Goal: Task Accomplishment & Management: Manage account settings

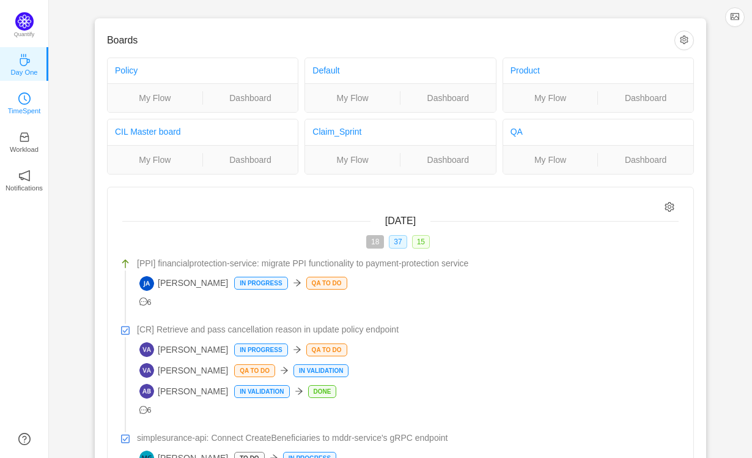
click at [20, 111] on p "TimeSpent" at bounding box center [24, 110] width 33 height 11
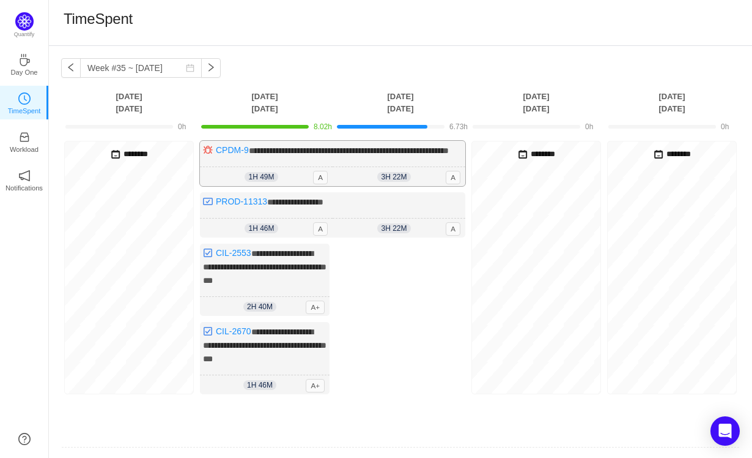
click at [305, 187] on div "1h 49m 1h 49m A" at bounding box center [266, 177] width 133 height 20
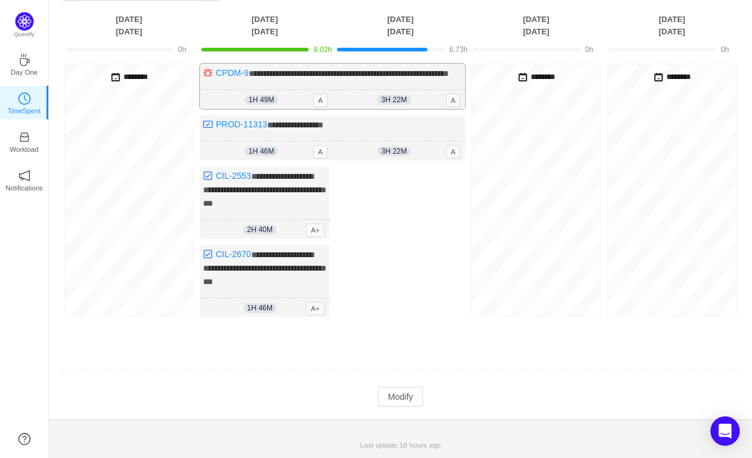
scroll to position [97, 0]
click at [395, 402] on button "Modify" at bounding box center [400, 397] width 45 height 20
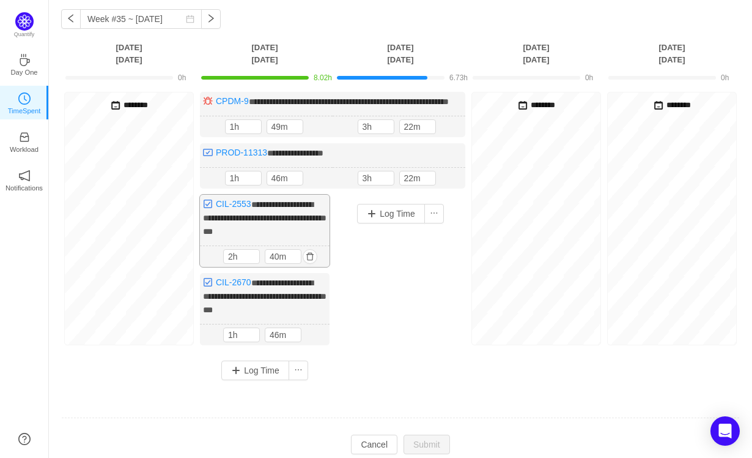
scroll to position [48, 0]
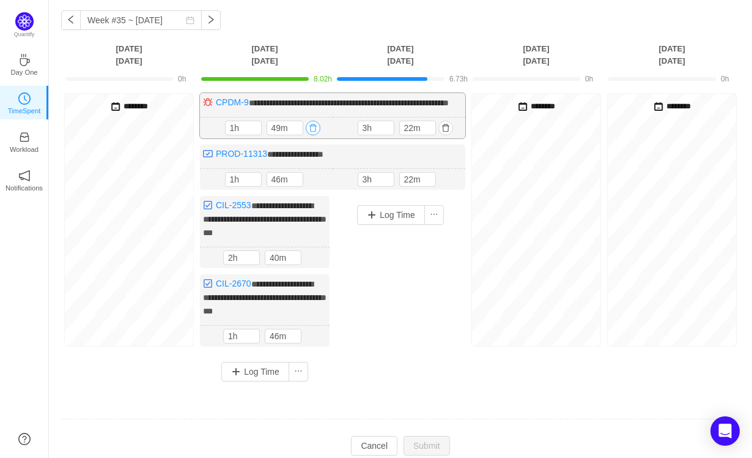
click at [311, 135] on button "button" at bounding box center [313, 127] width 15 height 15
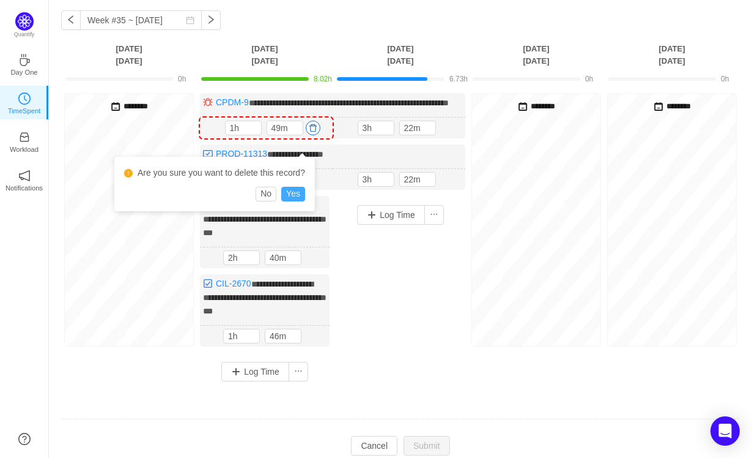
click at [298, 188] on button "Yes" at bounding box center [293, 194] width 24 height 15
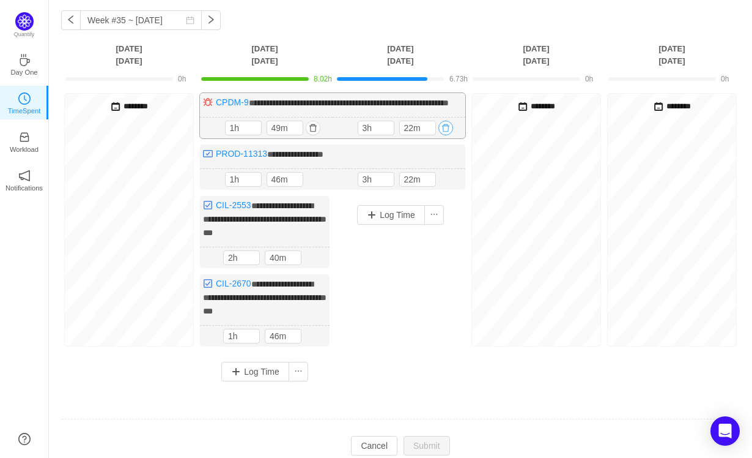
click at [447, 135] on button "button" at bounding box center [446, 127] width 15 height 15
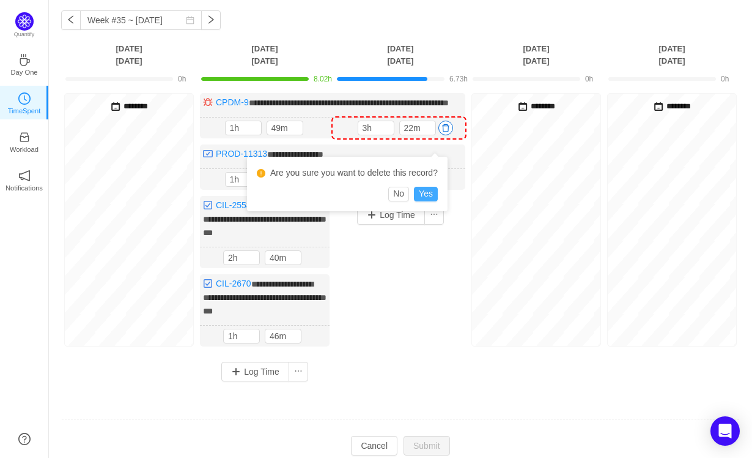
click at [431, 195] on button "Yes" at bounding box center [426, 194] width 24 height 15
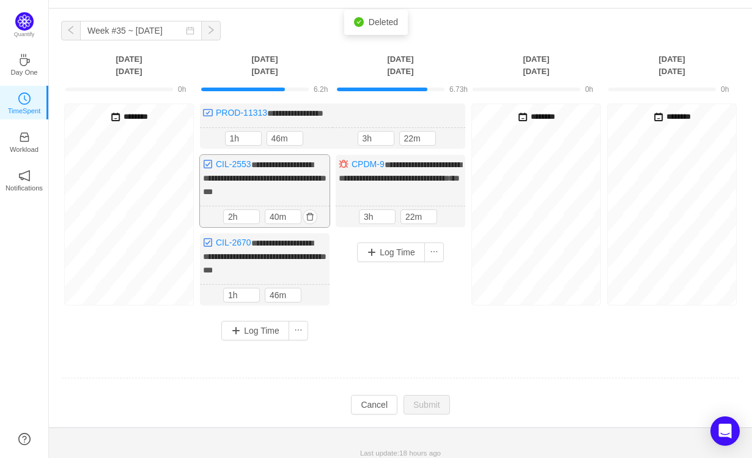
scroll to position [53, 0]
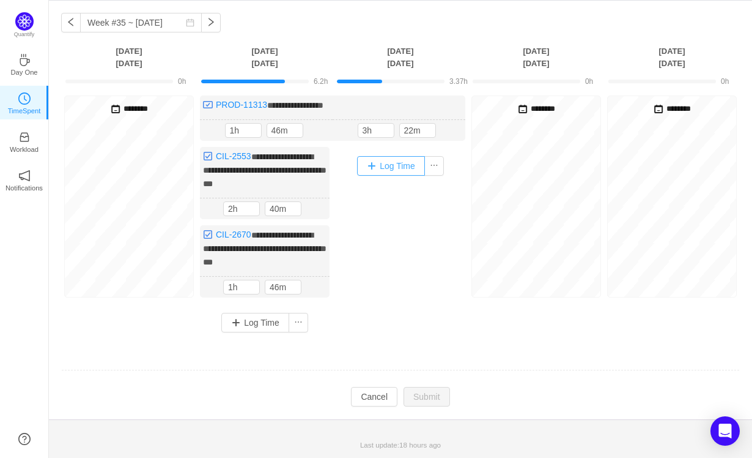
click at [399, 157] on button "Log Time" at bounding box center [391, 166] width 68 height 20
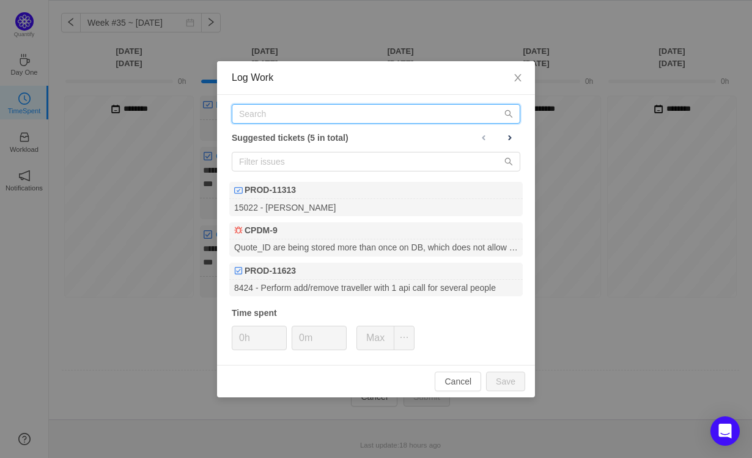
click at [295, 122] on input "text" at bounding box center [376, 114] width 289 height 20
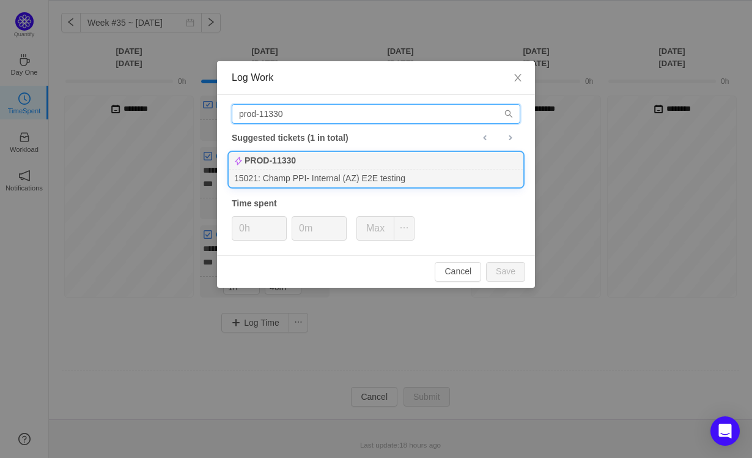
type input "prod-11330"
click at [293, 168] on div "PROD-11330" at bounding box center [376, 160] width 294 height 17
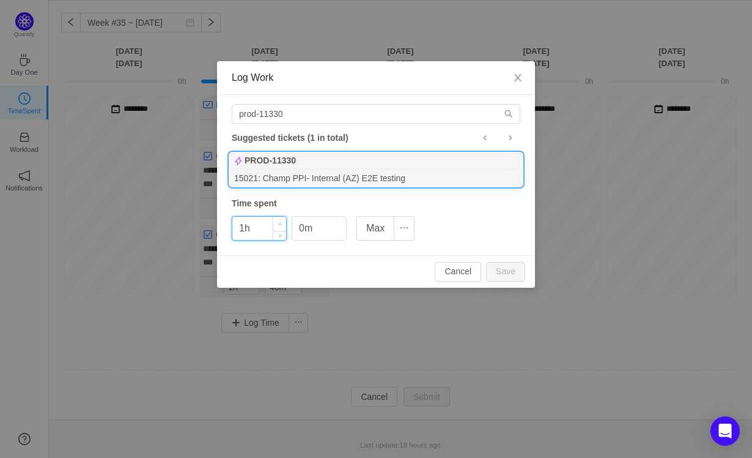
click at [280, 222] on icon "icon: up" at bounding box center [280, 224] width 4 height 4
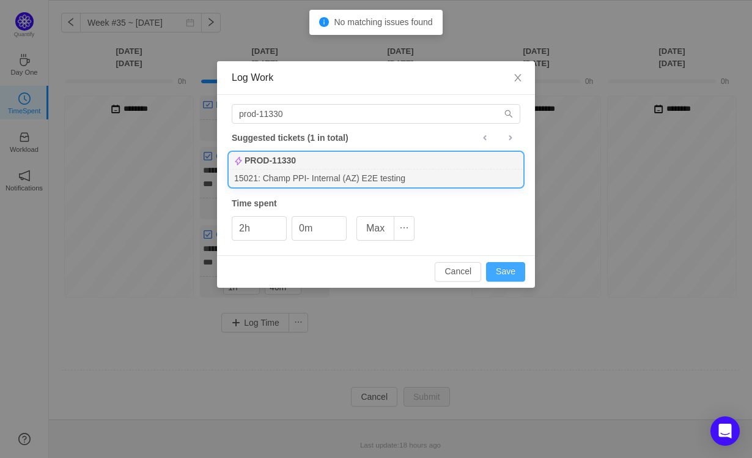
click at [503, 268] on button "Save" at bounding box center [505, 272] width 39 height 20
type input "0h"
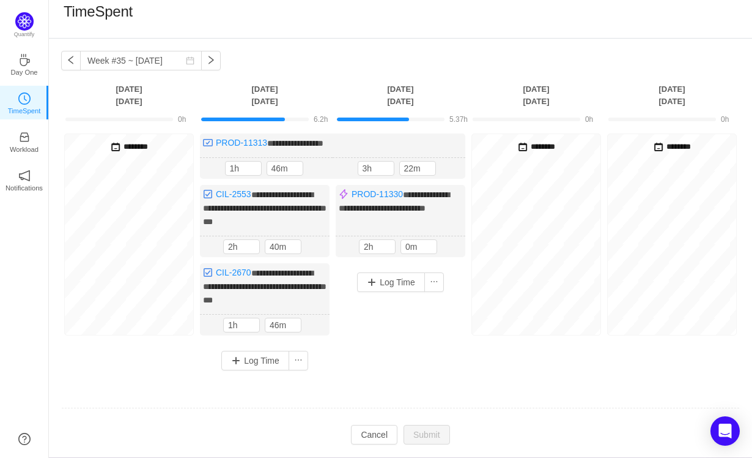
scroll to position [4, 0]
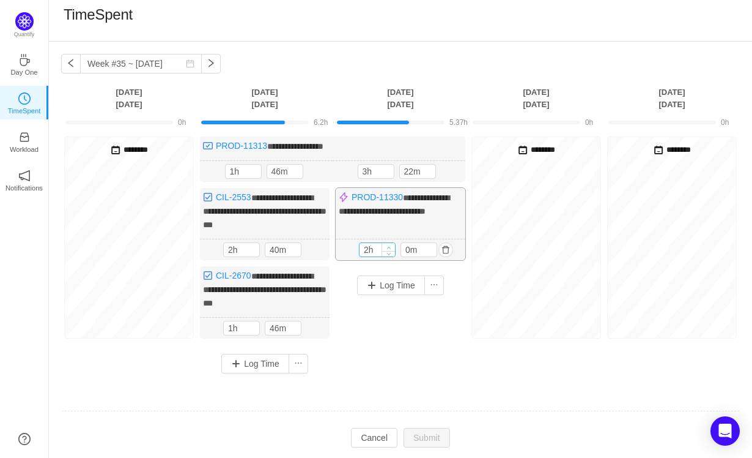
type input "3h"
click at [386, 251] on span "Increase Value" at bounding box center [388, 247] width 13 height 8
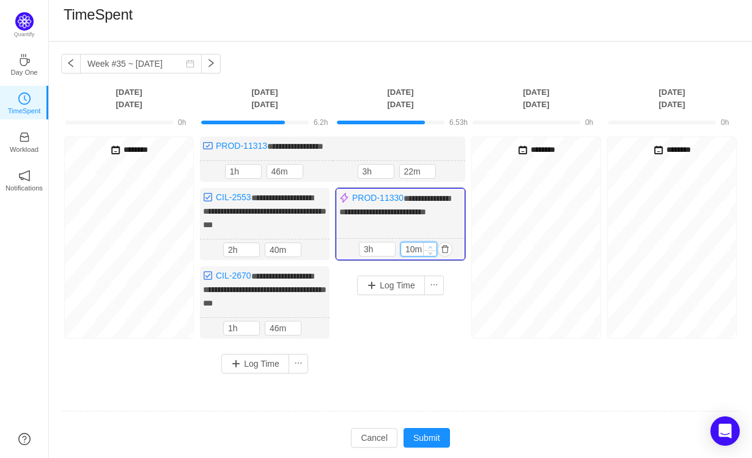
click at [432, 249] on icon "icon: up" at bounding box center [431, 247] width 4 height 4
type input "40m"
click at [432, 249] on icon "icon: up" at bounding box center [431, 247] width 4 height 4
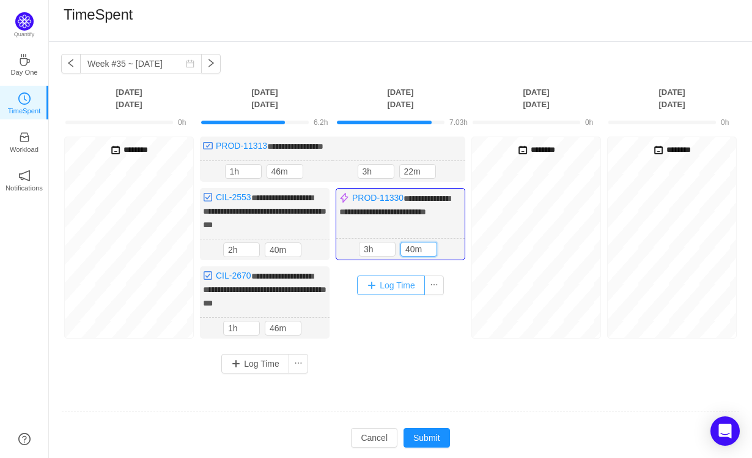
click at [387, 295] on button "Log Time" at bounding box center [391, 285] width 68 height 20
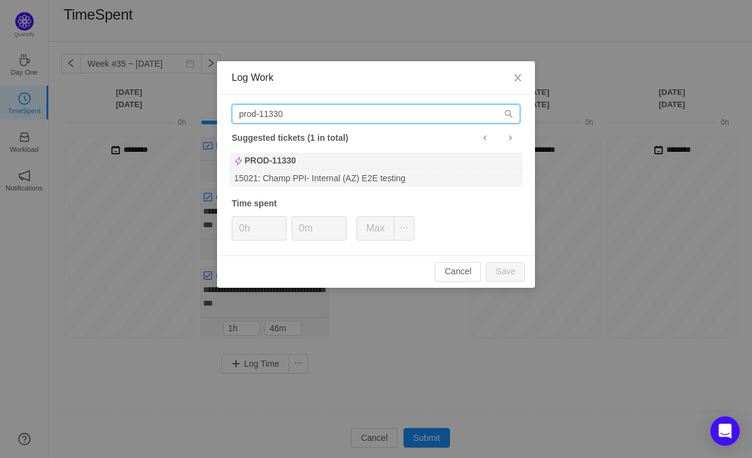
click at [316, 118] on input "prod-11330" at bounding box center [376, 114] width 289 height 20
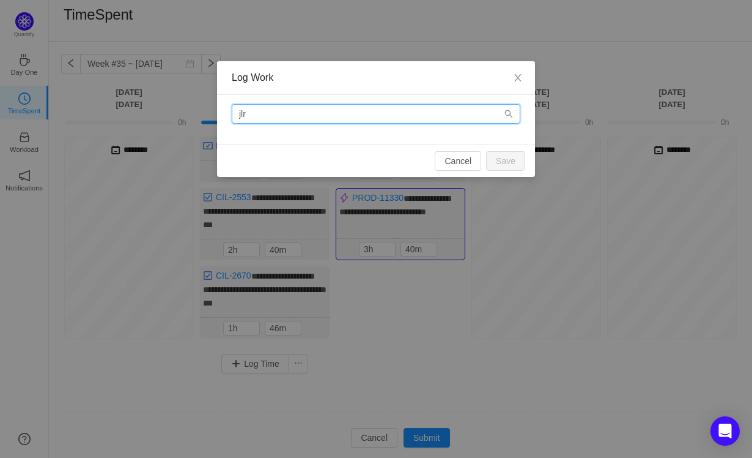
click at [384, 114] on input "jlr" at bounding box center [376, 114] width 289 height 20
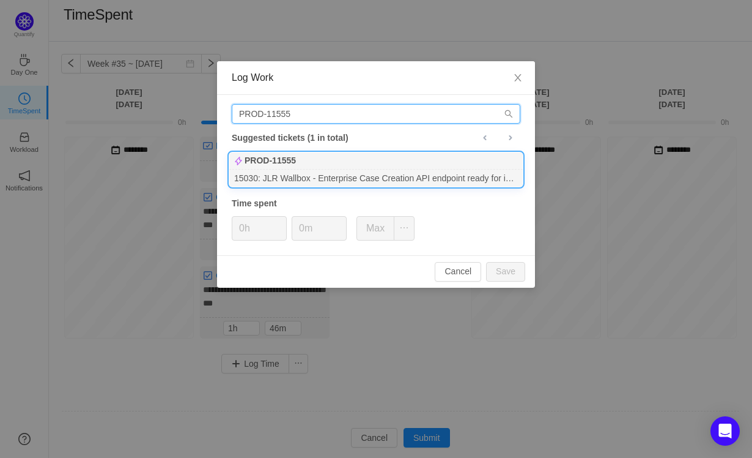
type input "PROD-11555"
click at [352, 170] on div "15030: JLR Wallbox - Enterprise Case Creation API endpoint ready for integratio…" at bounding box center [376, 177] width 294 height 17
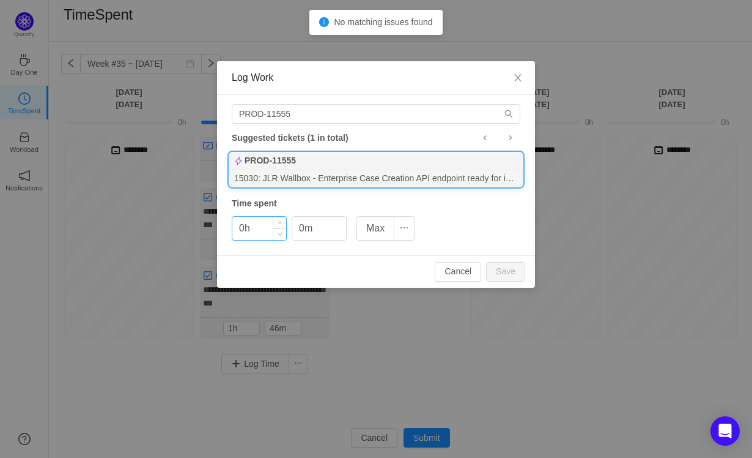
click at [286, 226] on div "0h" at bounding box center [259, 228] width 55 height 24
click at [280, 222] on icon "icon: up" at bounding box center [280, 224] width 4 height 4
click at [513, 276] on button "Save" at bounding box center [505, 272] width 39 height 20
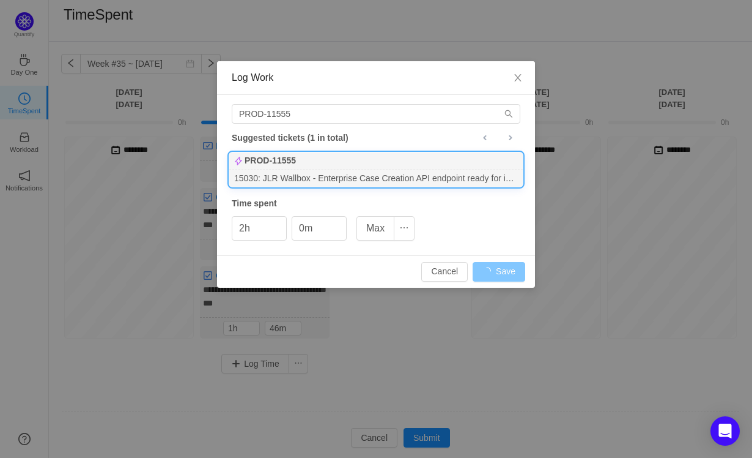
type input "0h"
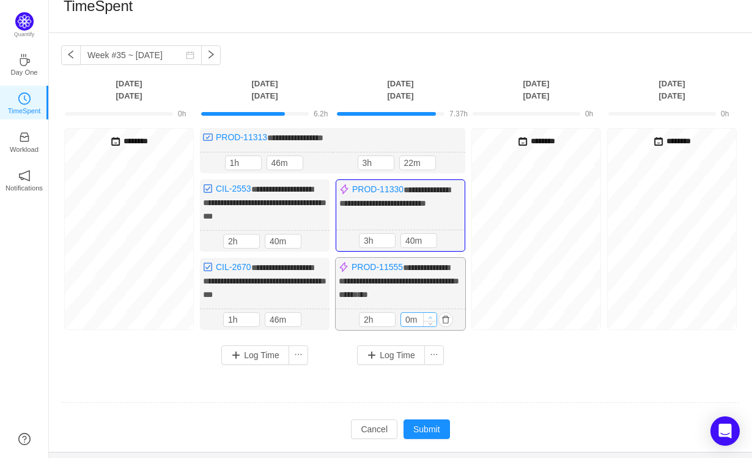
scroll to position [13, 0]
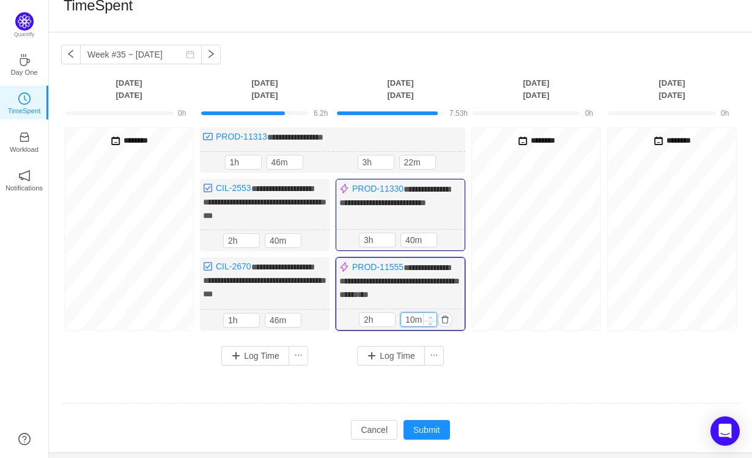
click at [429, 321] on span "Increase Value" at bounding box center [430, 317] width 13 height 8
type input "40m"
click at [429, 321] on span "Increase Value" at bounding box center [430, 317] width 13 height 8
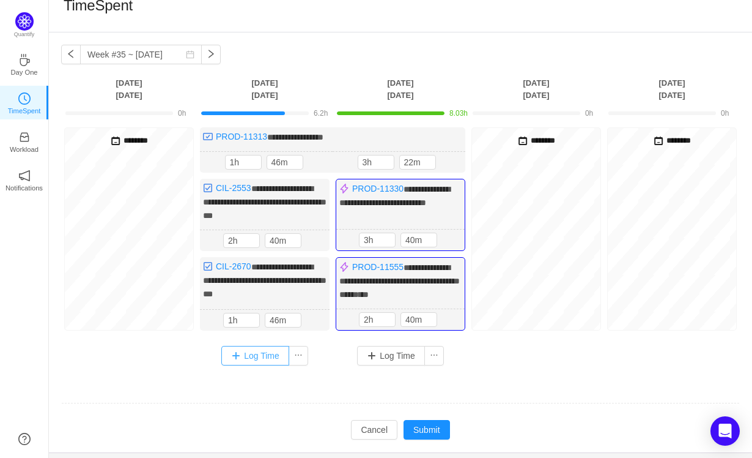
click at [254, 363] on button "Log Time" at bounding box center [255, 356] width 68 height 20
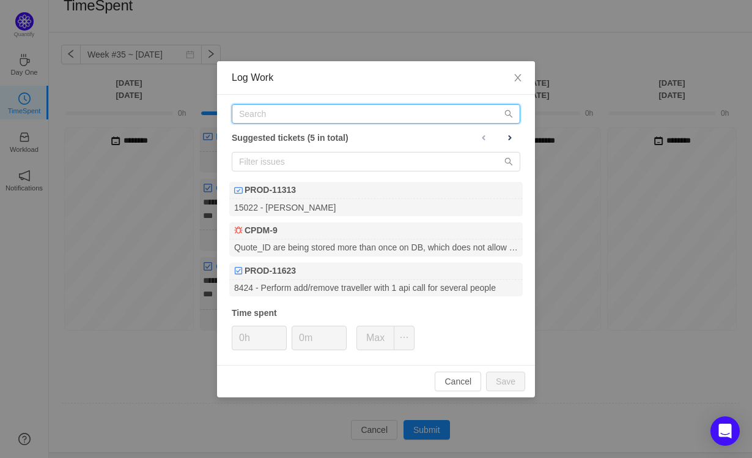
click at [321, 116] on input "text" at bounding box center [376, 114] width 289 height 20
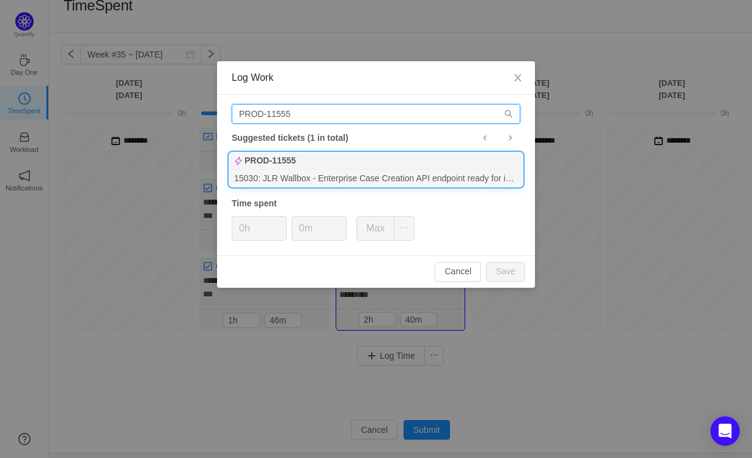
type input "PROD-11555"
click at [310, 166] on div "PROD-11555" at bounding box center [376, 160] width 294 height 17
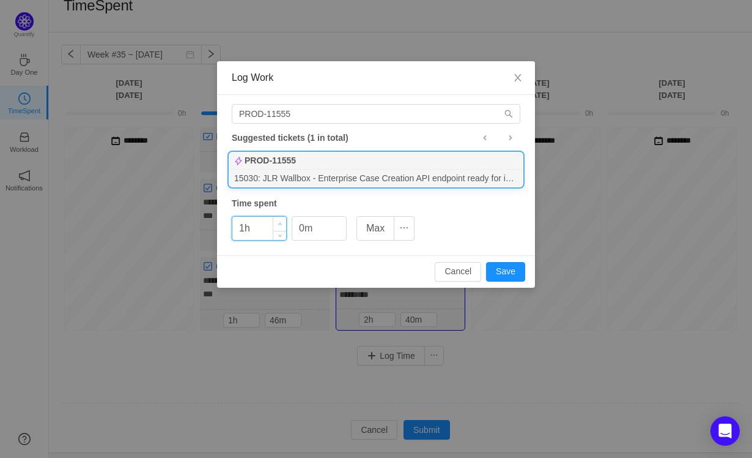
click at [280, 222] on icon "icon: up" at bounding box center [280, 224] width 4 height 4
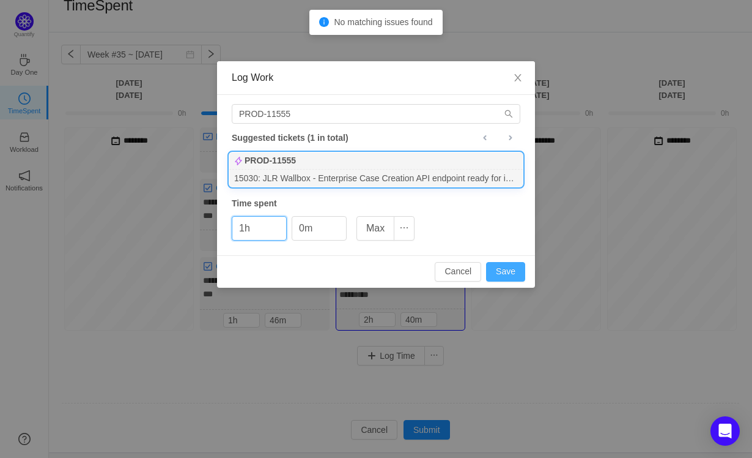
click at [514, 272] on button "Save" at bounding box center [505, 272] width 39 height 20
type input "0h"
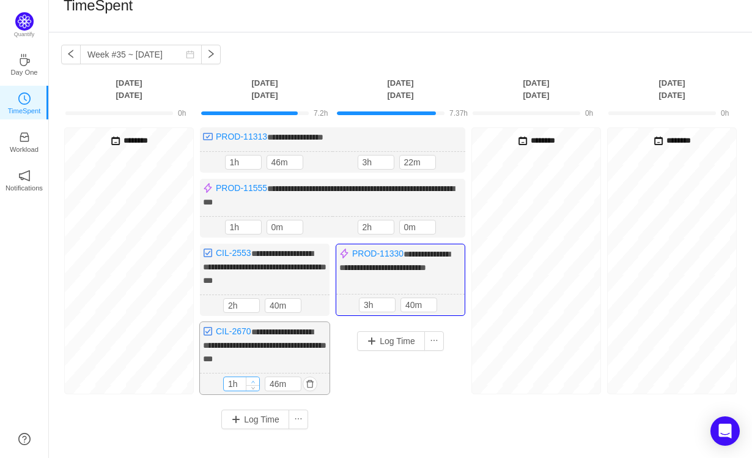
type input "2h"
click at [253, 385] on span "Increase Value" at bounding box center [252, 381] width 13 height 8
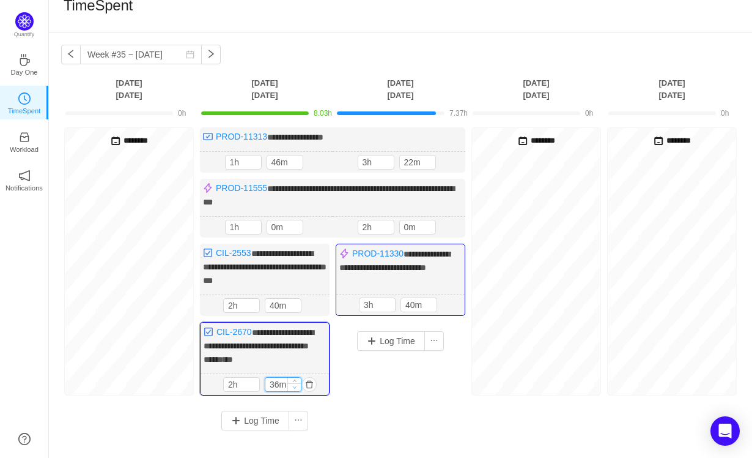
click at [294, 388] on icon "icon: down" at bounding box center [295, 387] width 4 height 2
type input "36m"
click at [297, 385] on span "Increase Value" at bounding box center [294, 381] width 13 height 8
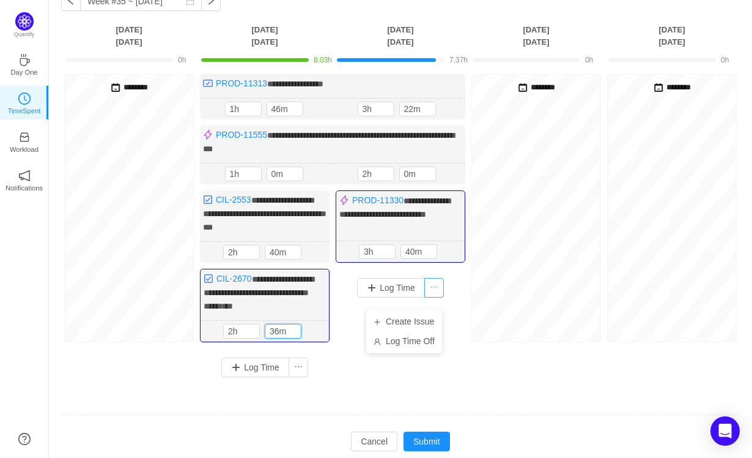
scroll to position [72, 0]
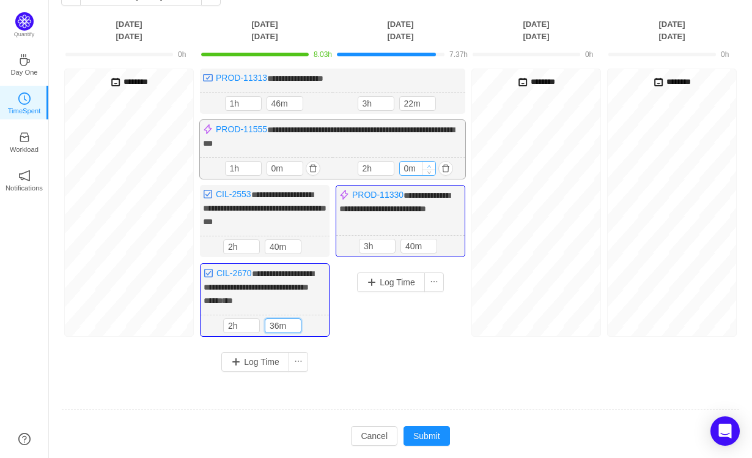
type input "10m"
click at [429, 164] on icon "icon: up" at bounding box center [429, 166] width 4 height 4
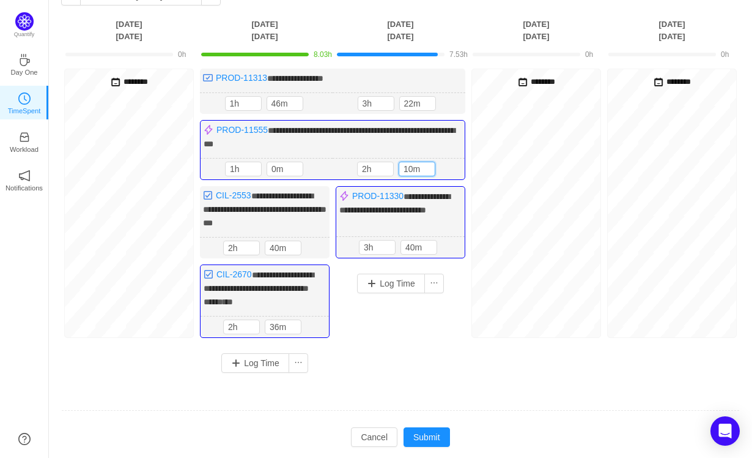
click at [423, 455] on div "**********" at bounding box center [400, 217] width 703 height 486
click at [423, 447] on button "Submit" at bounding box center [427, 437] width 46 height 20
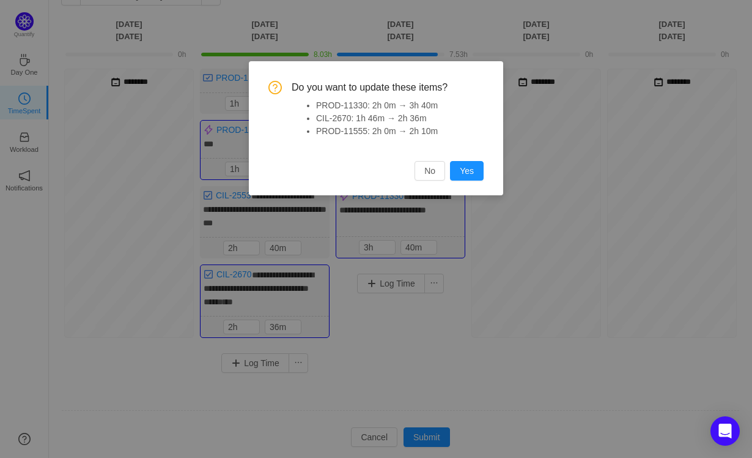
click at [474, 181] on div "Do you want to update these items? PROD-11330: 2h 0m → 3h 40m CIL-2670: 1h 46m …" at bounding box center [376, 128] width 254 height 134
click at [473, 176] on button "Yes" at bounding box center [467, 171] width 34 height 20
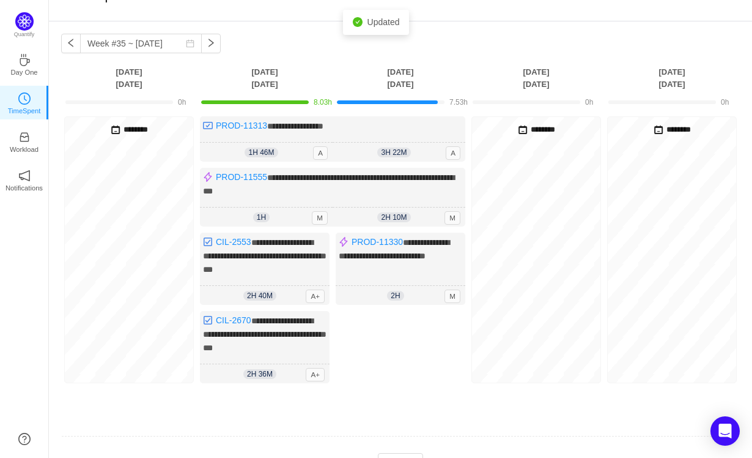
scroll to position [0, 0]
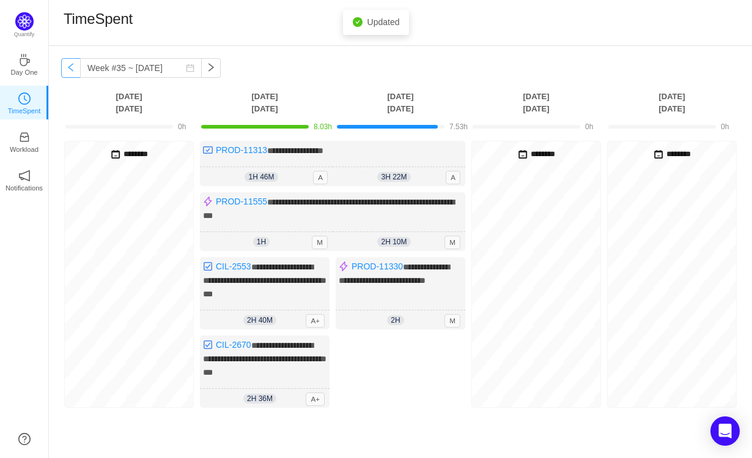
click at [72, 69] on button "button" at bounding box center [71, 68] width 20 height 20
type input "Week #34 ~ [DATE]"
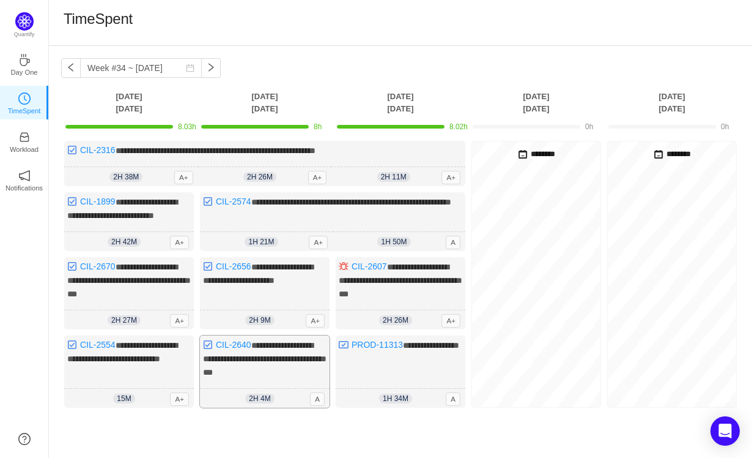
scroll to position [97, 0]
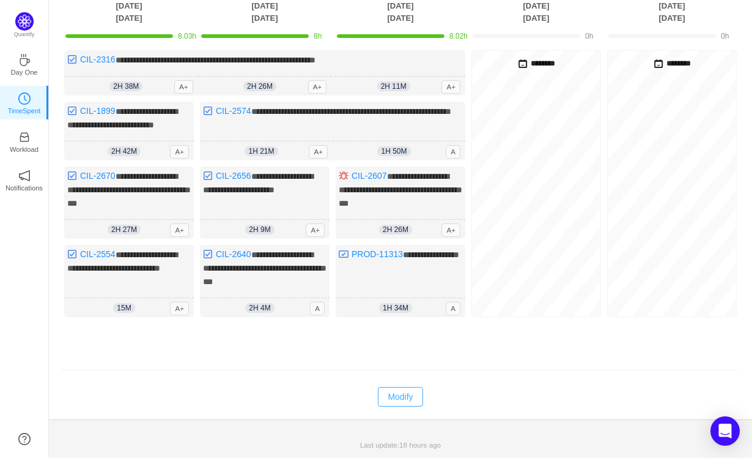
click at [401, 399] on button "Modify" at bounding box center [400, 397] width 45 height 20
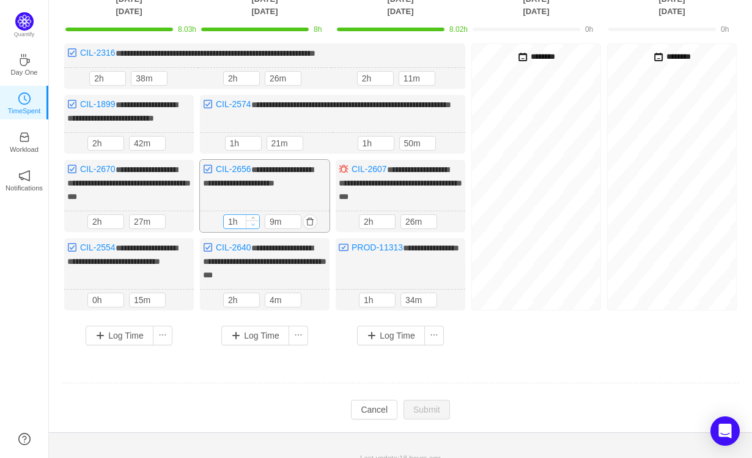
click at [255, 226] on icon "icon: down" at bounding box center [253, 224] width 4 height 4
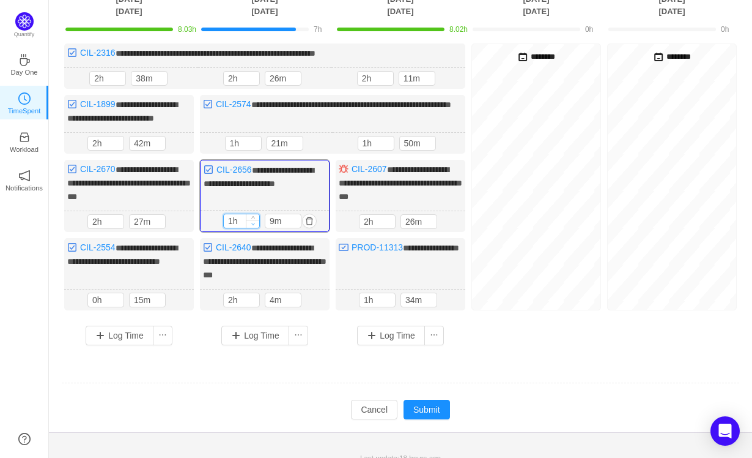
type input "0h"
click at [255, 226] on icon "icon: down" at bounding box center [253, 223] width 4 height 4
click at [309, 228] on button "button" at bounding box center [309, 220] width 15 height 15
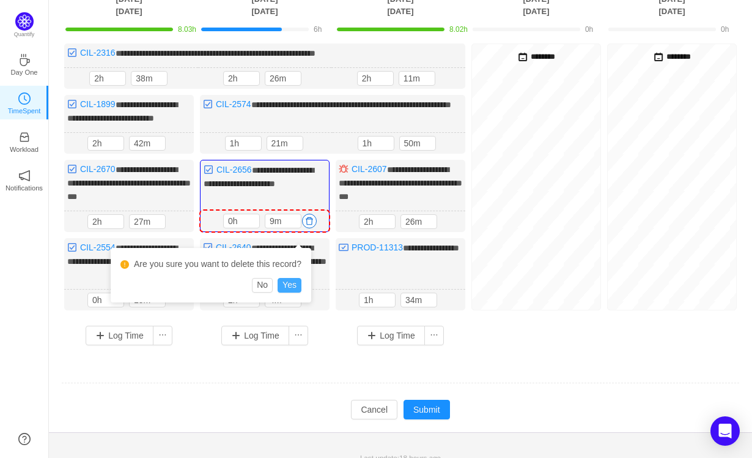
click at [292, 281] on button "Yes" at bounding box center [290, 285] width 24 height 15
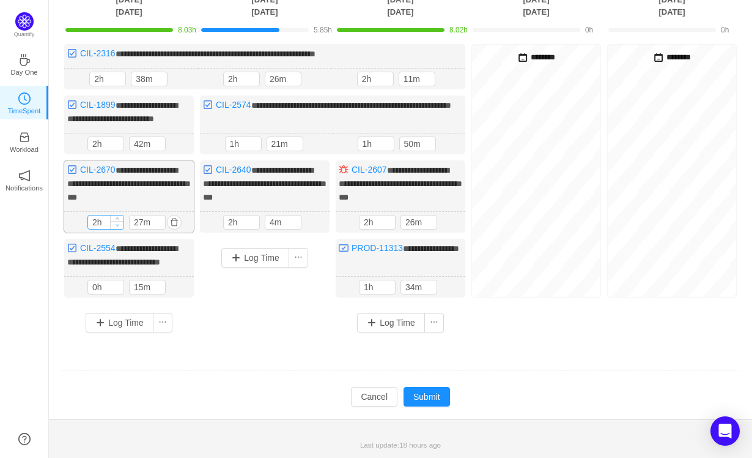
type input "1h"
click at [116, 227] on icon "icon: down" at bounding box center [118, 225] width 4 height 4
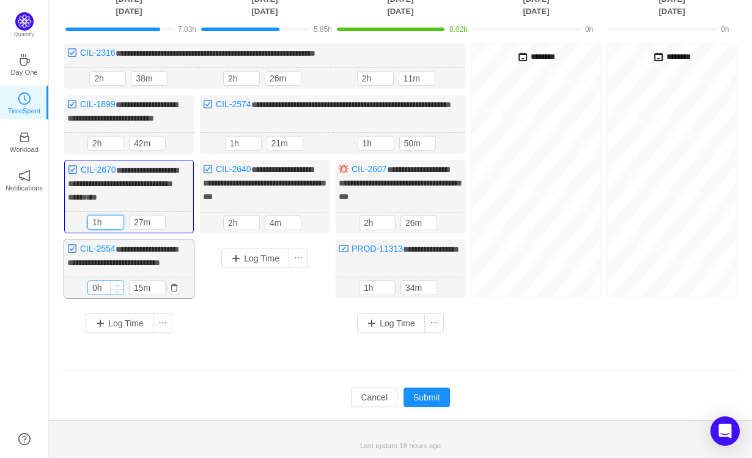
type input "1h"
click at [118, 289] on span "Increase Value" at bounding box center [117, 285] width 13 height 8
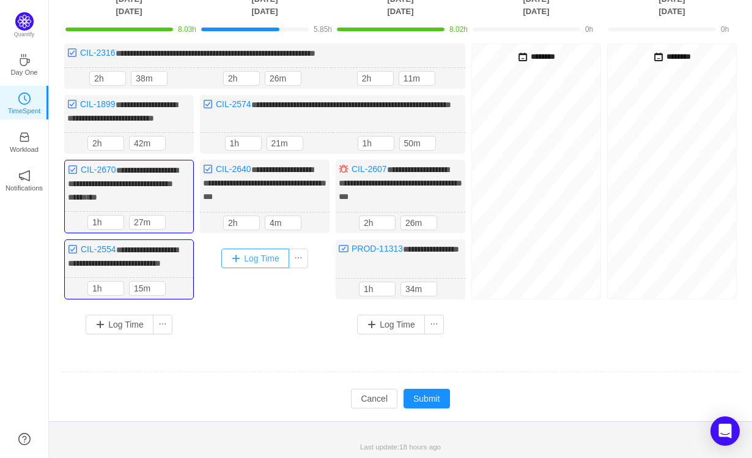
click at [256, 264] on button "Log Time" at bounding box center [255, 258] width 68 height 20
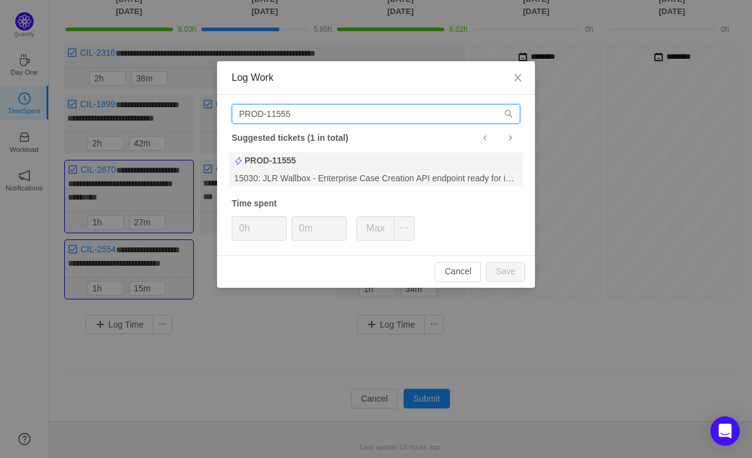
click at [293, 116] on input "PROD-11555" at bounding box center [376, 114] width 289 height 20
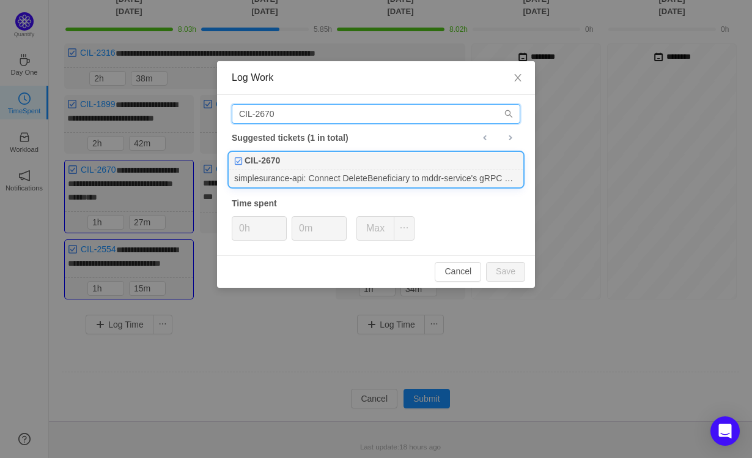
type input "CIL-2670"
click at [305, 176] on div "simplesurance-api: Connect DeleteBeneficiary to mddr-service's gRPC endpoint" at bounding box center [376, 177] width 294 height 17
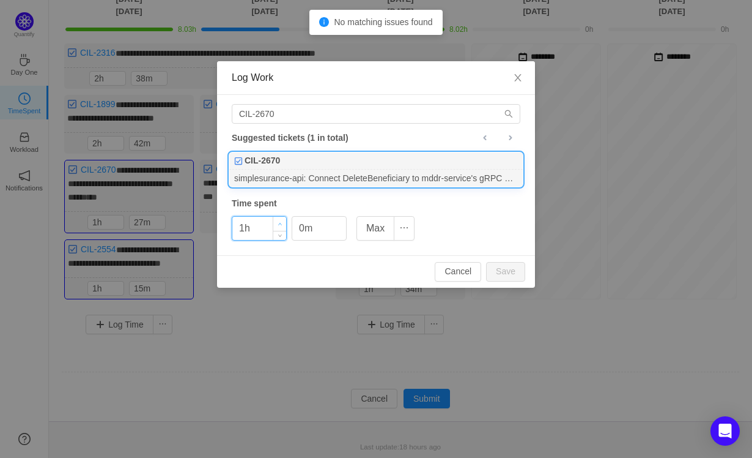
click at [278, 222] on icon "icon: up" at bounding box center [280, 224] width 4 height 4
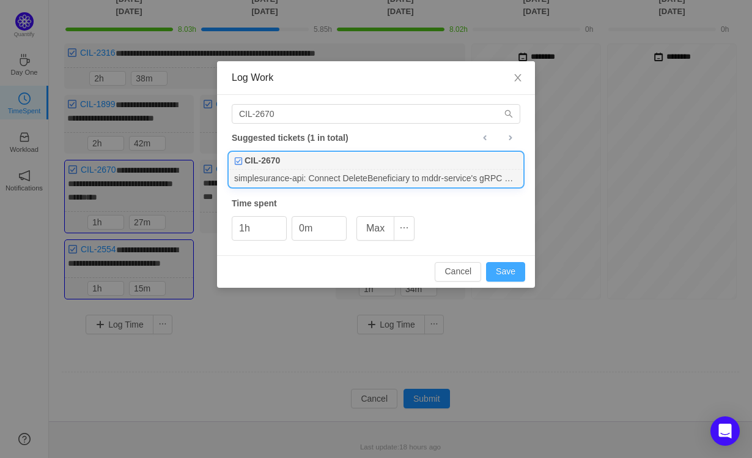
click at [505, 270] on button "Save" at bounding box center [505, 272] width 39 height 20
type input "0h"
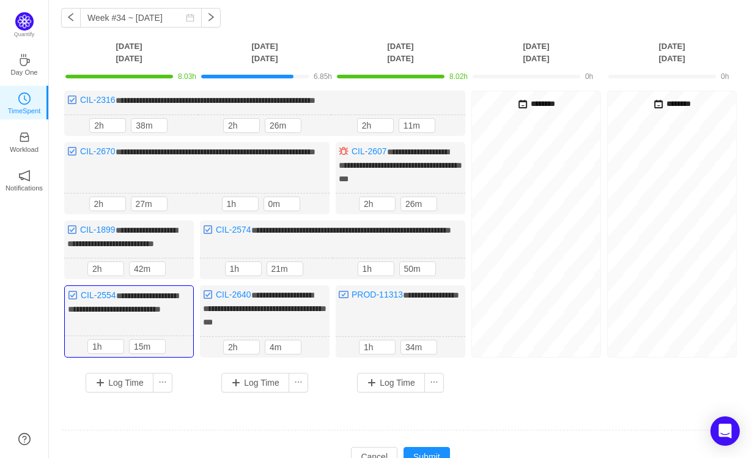
scroll to position [53, 0]
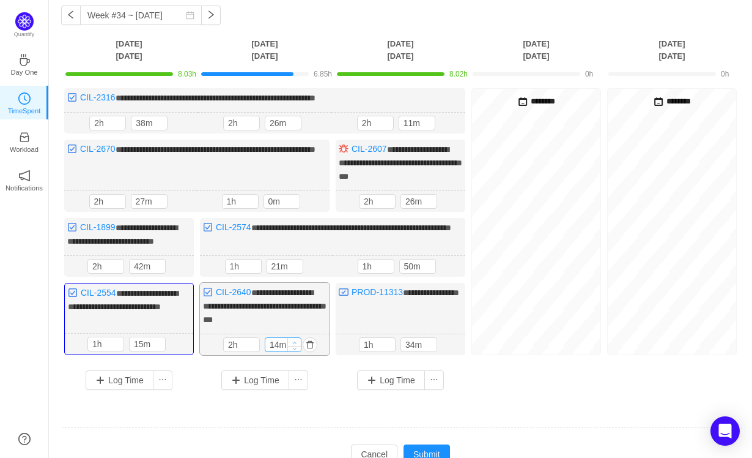
click at [294, 344] on icon "icon: up" at bounding box center [295, 342] width 4 height 4
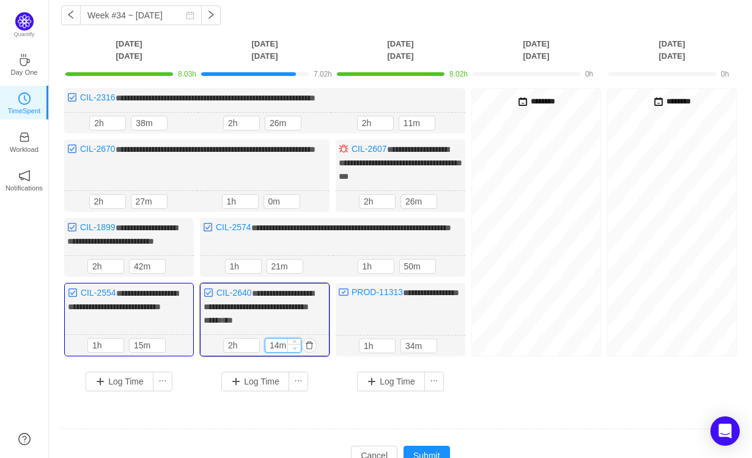
type input "4m"
click at [294, 352] on span "Decrease Value" at bounding box center [294, 348] width 13 height 8
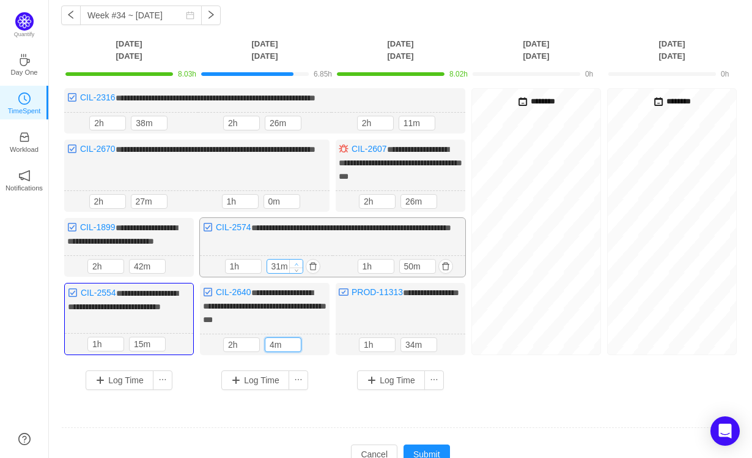
click at [297, 266] on icon "icon: up" at bounding box center [296, 264] width 4 height 4
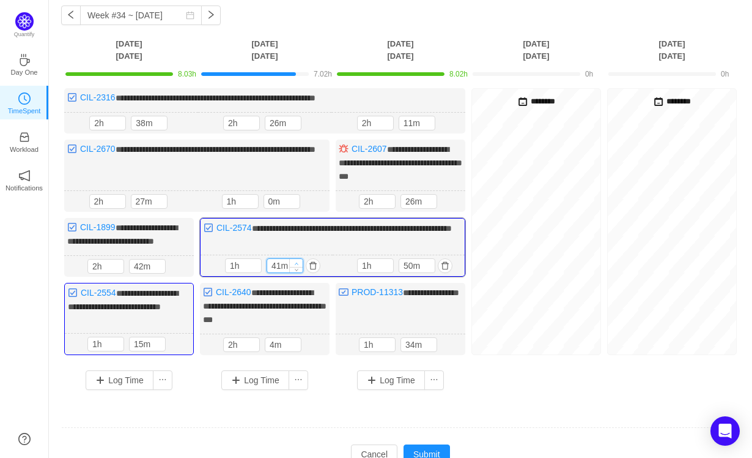
click at [297, 265] on icon "icon: up" at bounding box center [297, 263] width 4 height 4
type input "51m"
click at [297, 265] on icon "icon: up" at bounding box center [297, 263] width 4 height 4
type input "2h"
click at [297, 265] on icon "icon: up" at bounding box center [297, 263] width 4 height 4
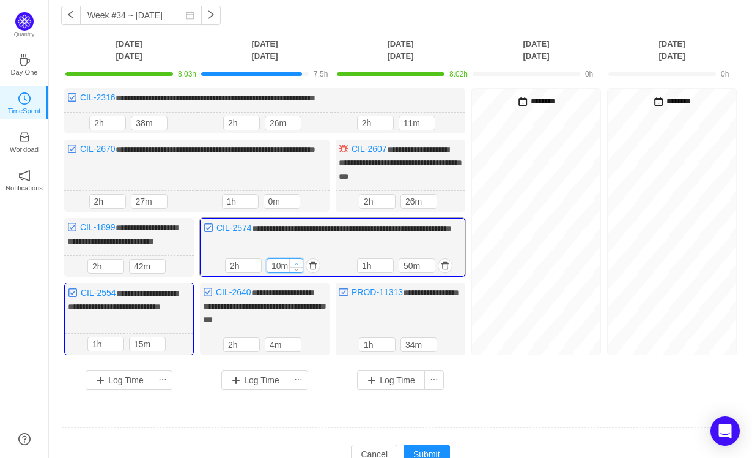
click at [297, 265] on icon "icon: up" at bounding box center [297, 263] width 4 height 4
type input "30m"
click at [297, 265] on icon "icon: up" at bounding box center [297, 263] width 4 height 4
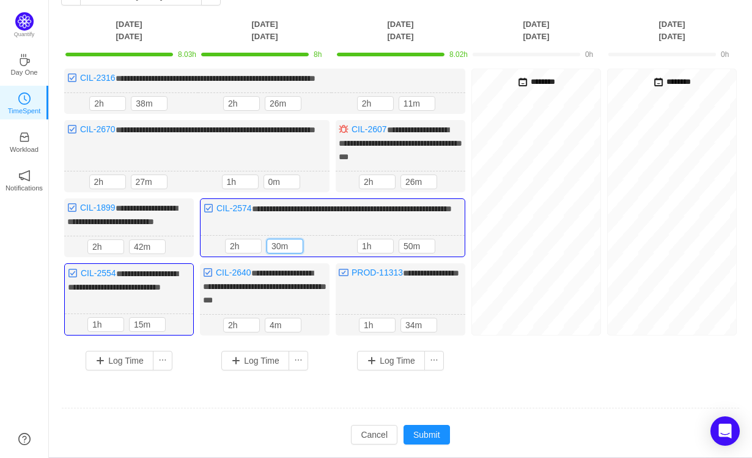
scroll to position [83, 0]
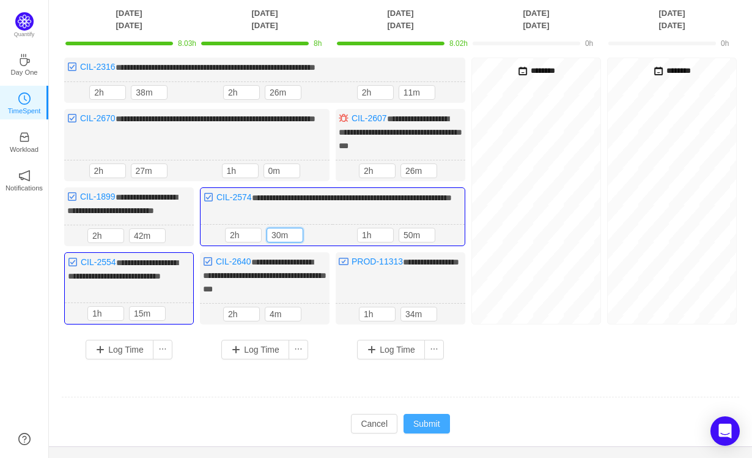
click at [422, 433] on button "Submit" at bounding box center [427, 423] width 46 height 20
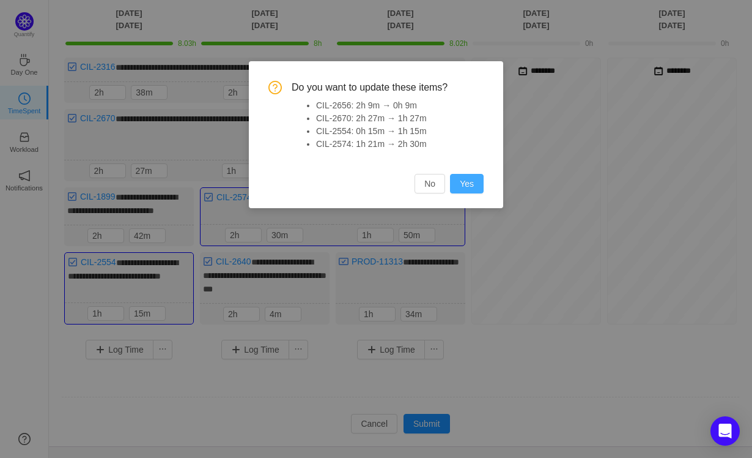
click at [470, 183] on button "Yes" at bounding box center [467, 184] width 34 height 20
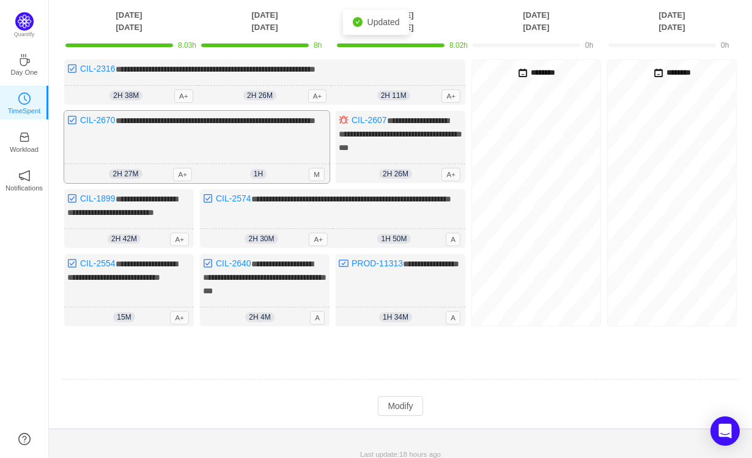
scroll to position [0, 0]
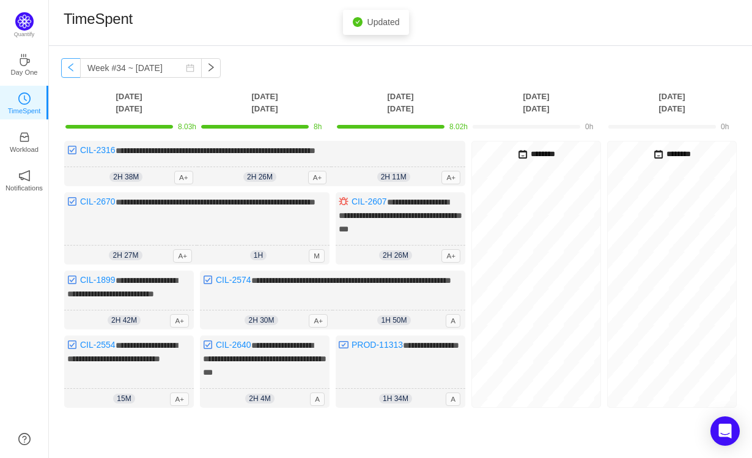
click at [77, 72] on button "button" at bounding box center [71, 68] width 20 height 20
type input "Week #33 ~ [DATE]"
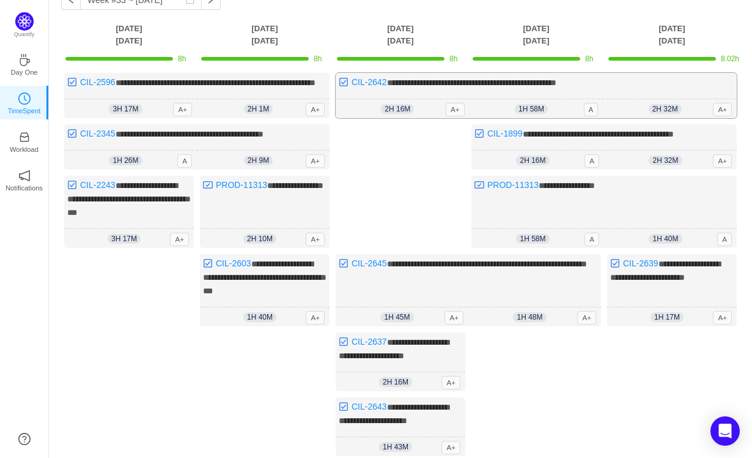
scroll to position [78, 0]
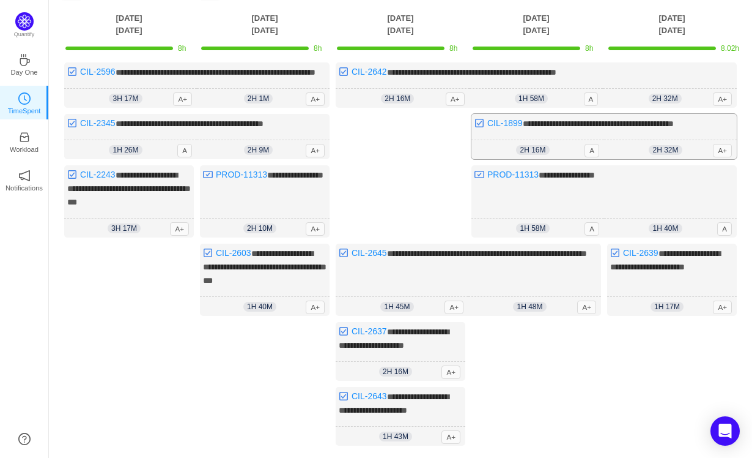
click at [648, 160] on div "2h 32m 2h 32m A+" at bounding box center [670, 150] width 133 height 20
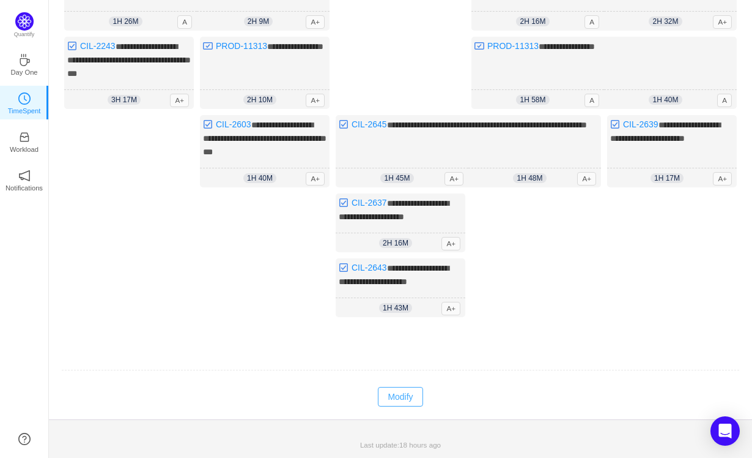
click at [391, 398] on button "Modify" at bounding box center [400, 397] width 45 height 20
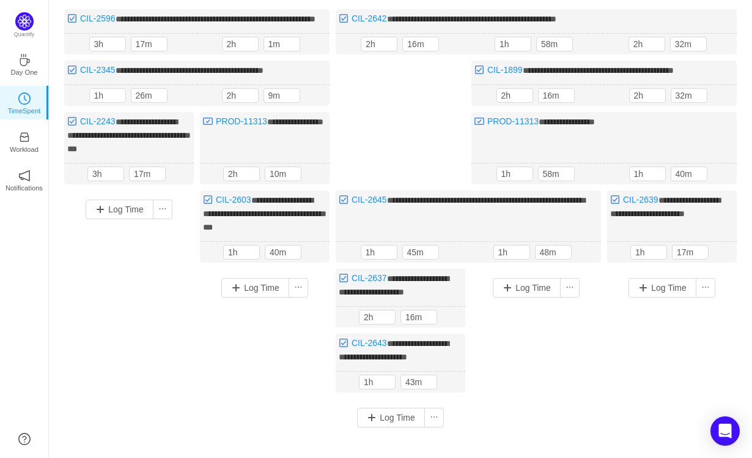
scroll to position [0, 0]
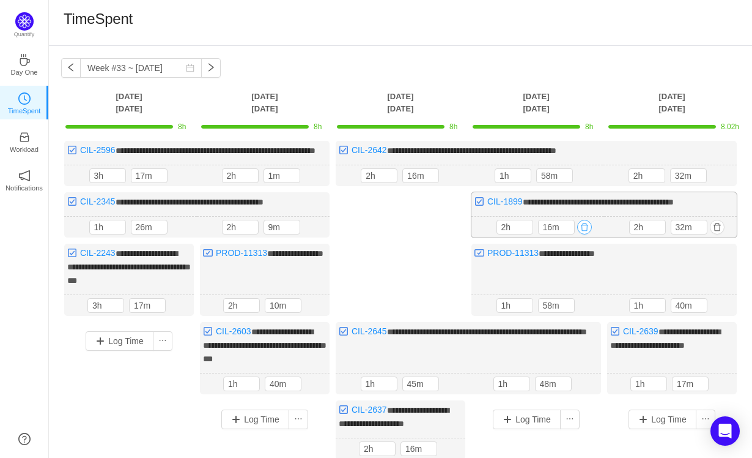
click at [585, 234] on button "button" at bounding box center [584, 227] width 15 height 15
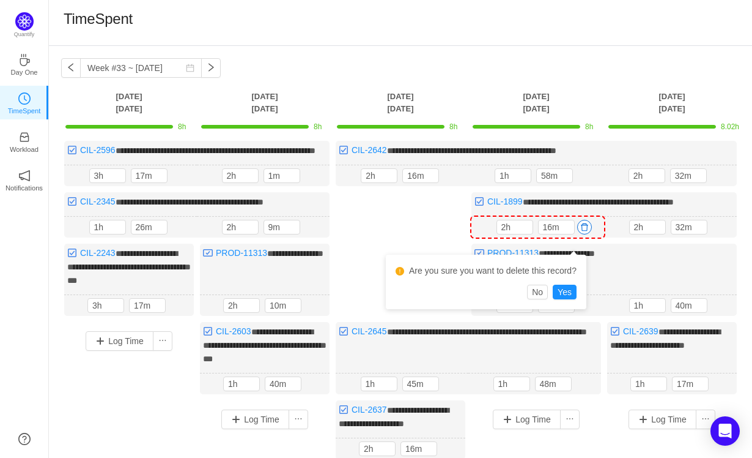
click at [572, 300] on div "Are you sure you want to delete this record? No Yes" at bounding box center [486, 281] width 201 height 54
click at [568, 292] on button "Yes" at bounding box center [565, 291] width 24 height 15
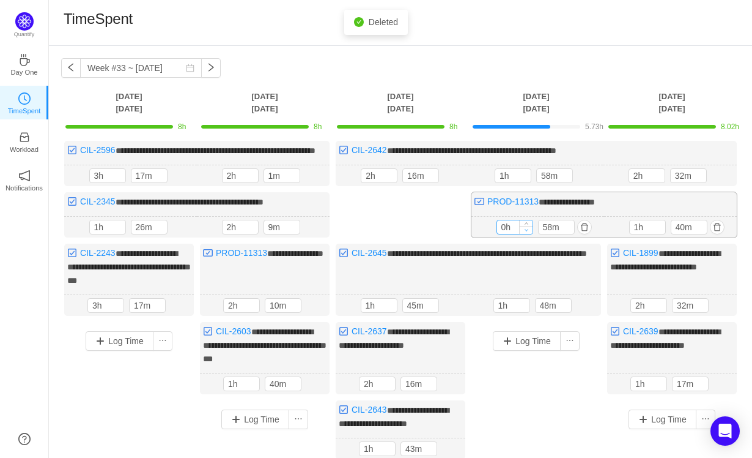
click at [528, 234] on div at bounding box center [525, 226] width 13 height 13
click at [526, 227] on icon "icon: up" at bounding box center [526, 225] width 4 height 4
type input "2h"
click at [526, 227] on icon "icon: up" at bounding box center [526, 225] width 4 height 4
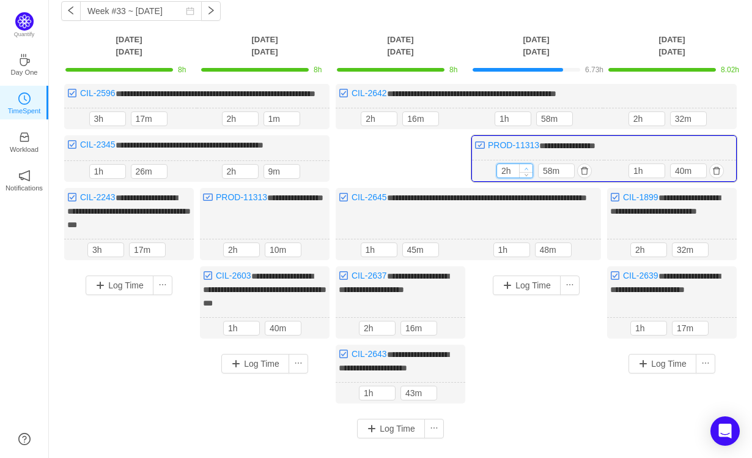
scroll to position [57, 0]
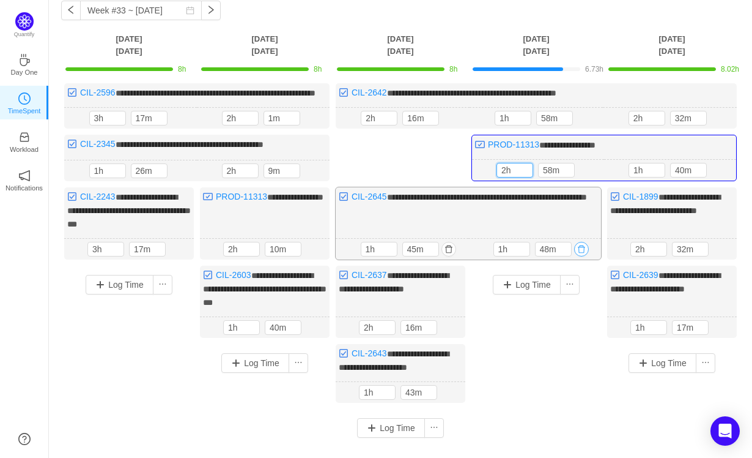
click at [582, 256] on button "button" at bounding box center [581, 249] width 15 height 15
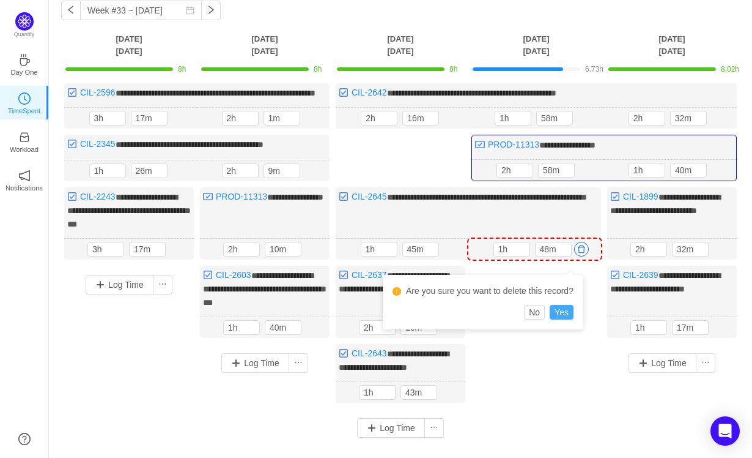
click at [566, 312] on button "Yes" at bounding box center [562, 312] width 24 height 15
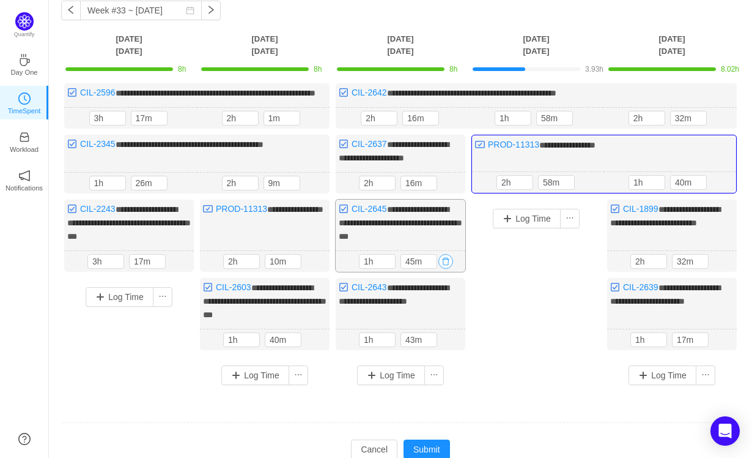
click at [448, 269] on button "button" at bounding box center [446, 261] width 15 height 15
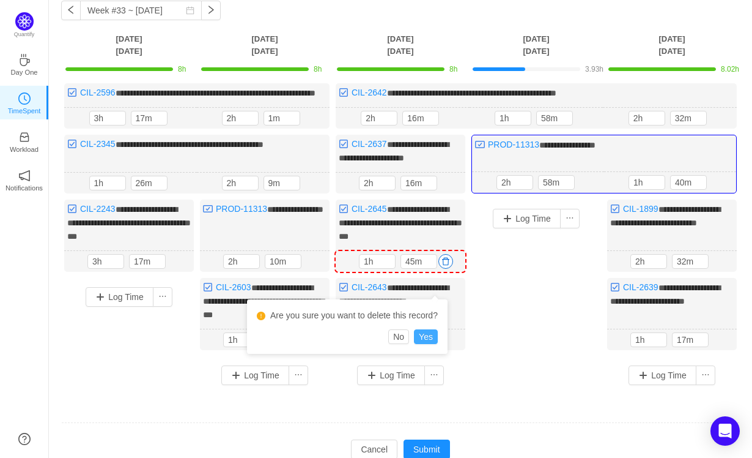
click at [434, 334] on button "Yes" at bounding box center [426, 336] width 24 height 15
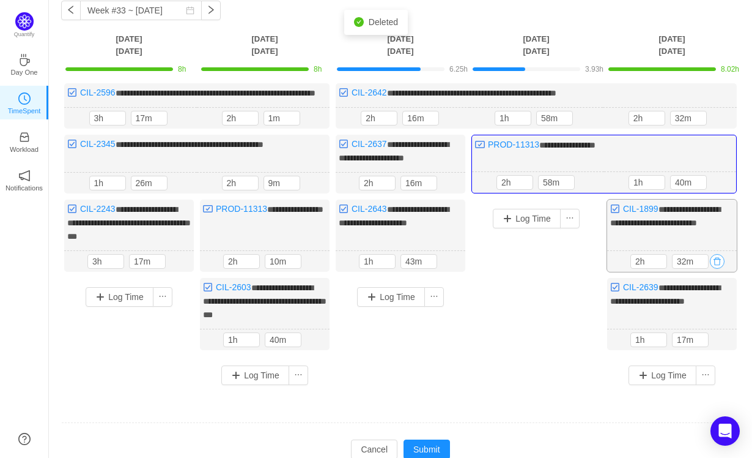
click at [720, 266] on button "button" at bounding box center [717, 261] width 15 height 15
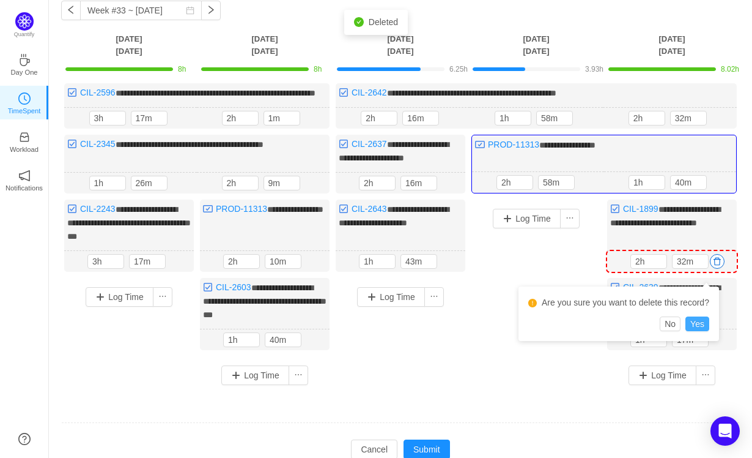
click at [708, 321] on button "Yes" at bounding box center [698, 323] width 24 height 15
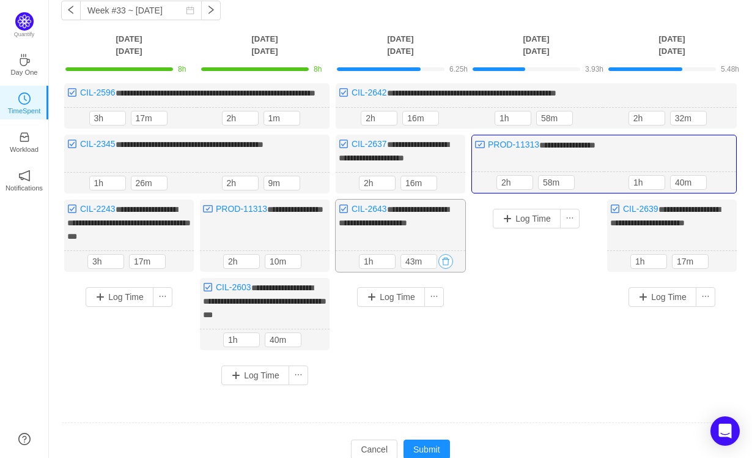
click at [443, 268] on button "button" at bounding box center [446, 261] width 15 height 15
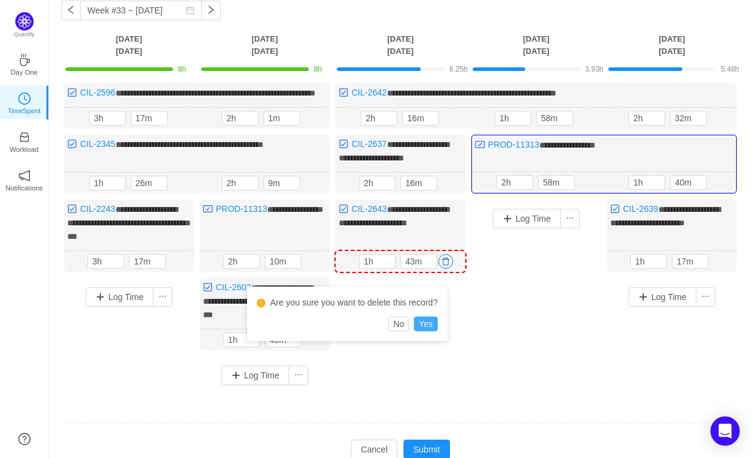
click at [432, 325] on button "Yes" at bounding box center [426, 323] width 24 height 15
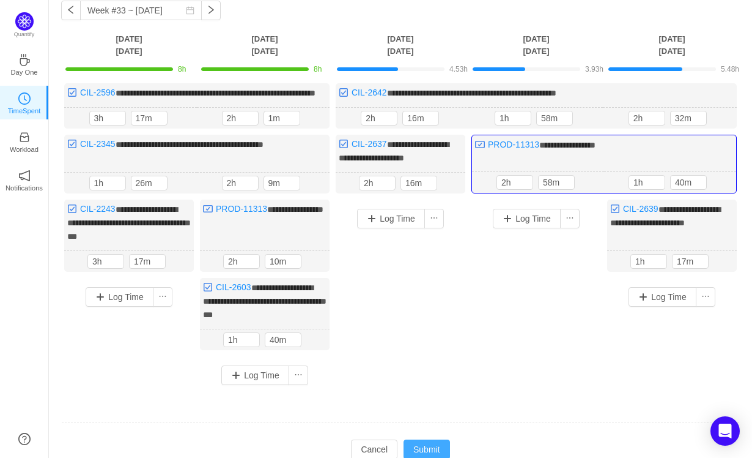
click at [427, 450] on button "Submit" at bounding box center [427, 449] width 46 height 20
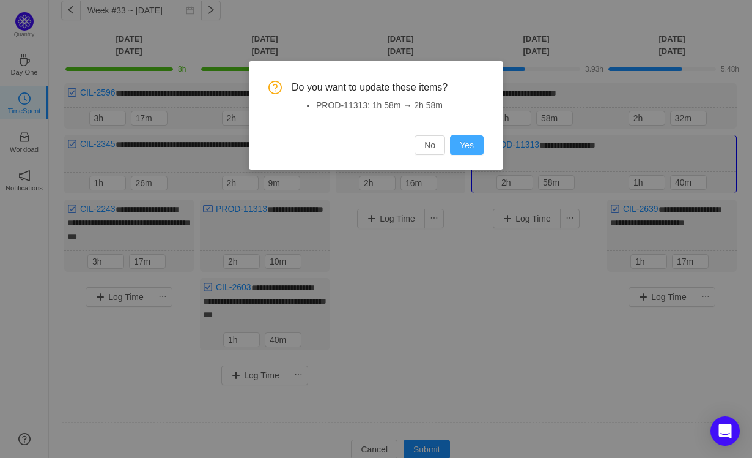
click at [461, 143] on button "Yes" at bounding box center [467, 145] width 34 height 20
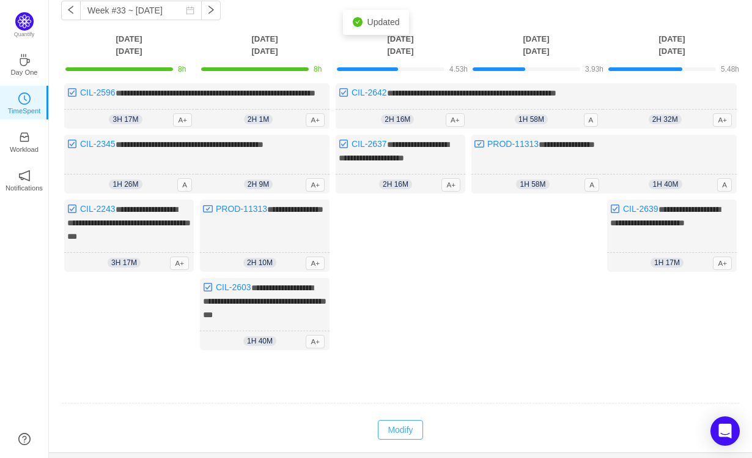
click at [391, 431] on button "Modify" at bounding box center [400, 430] width 45 height 20
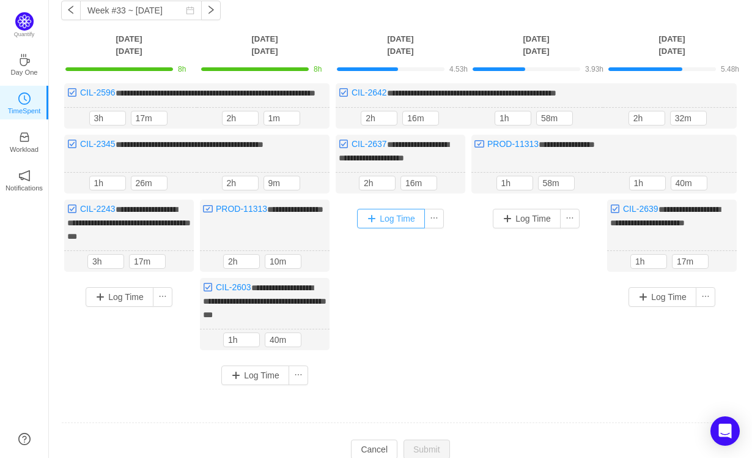
click at [398, 228] on button "Log Time" at bounding box center [391, 219] width 68 height 20
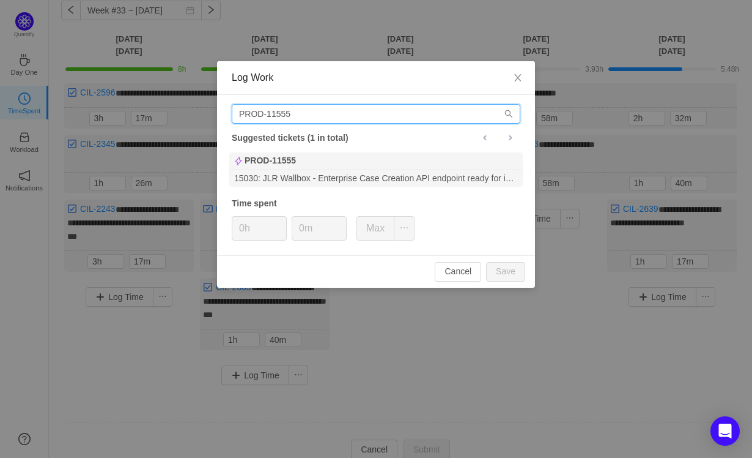
click at [308, 111] on input "PROD-11555" at bounding box center [376, 114] width 289 height 20
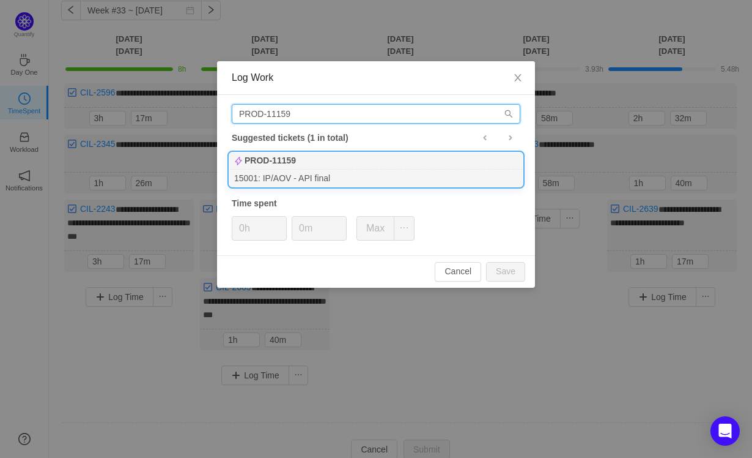
type input "PROD-11159"
click at [308, 165] on div "PROD-11159" at bounding box center [376, 160] width 294 height 17
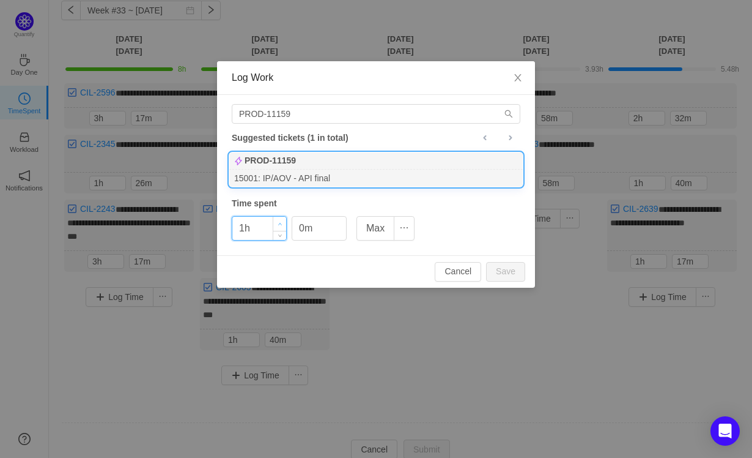
click at [277, 221] on span "Increase Value" at bounding box center [279, 224] width 13 height 14
click at [506, 264] on button "Save" at bounding box center [505, 272] width 39 height 20
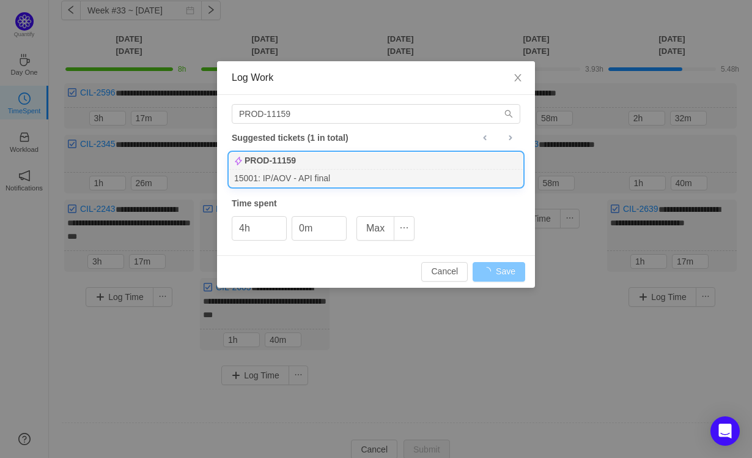
type input "0h"
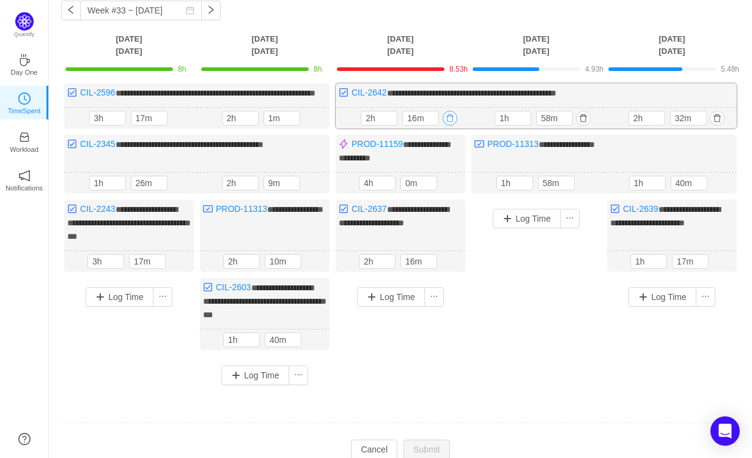
click at [456, 125] on button "button" at bounding box center [450, 118] width 15 height 15
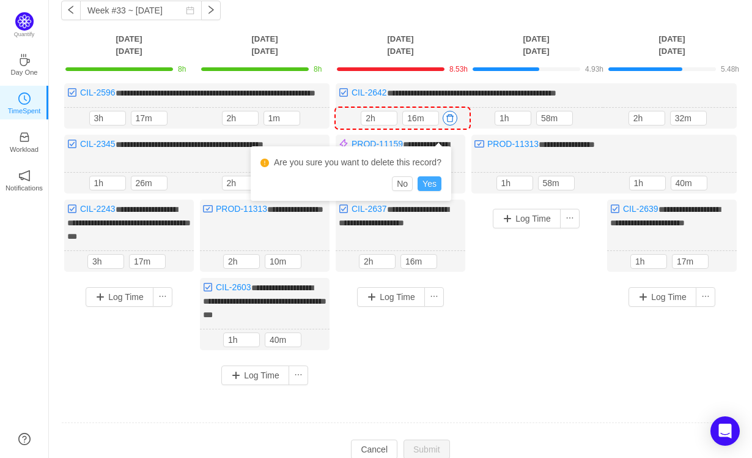
click at [437, 182] on button "Yes" at bounding box center [430, 183] width 24 height 15
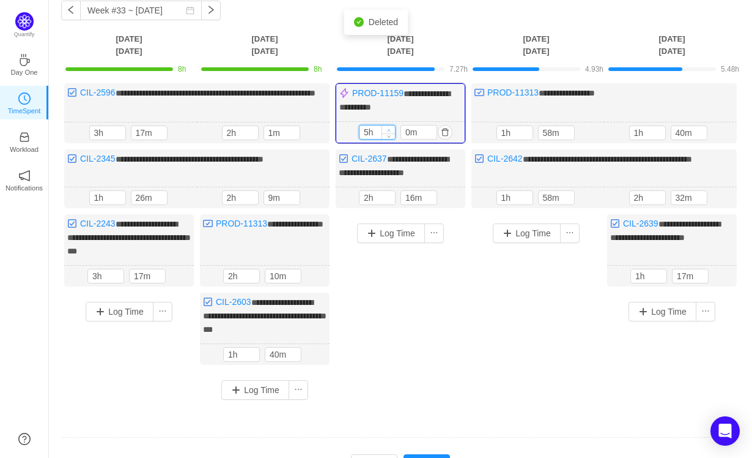
click at [388, 126] on span "Increase Value" at bounding box center [388, 129] width 13 height 8
type input "6h"
click at [388, 126] on span "Increase Value" at bounding box center [388, 129] width 13 height 8
type input "6m"
click at [433, 199] on span "Decrease Value" at bounding box center [430, 200] width 13 height 8
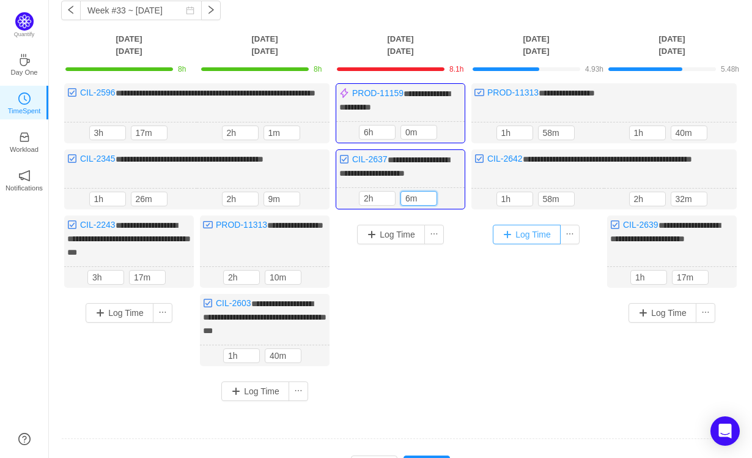
click at [514, 230] on button "Log Time" at bounding box center [527, 234] width 68 height 20
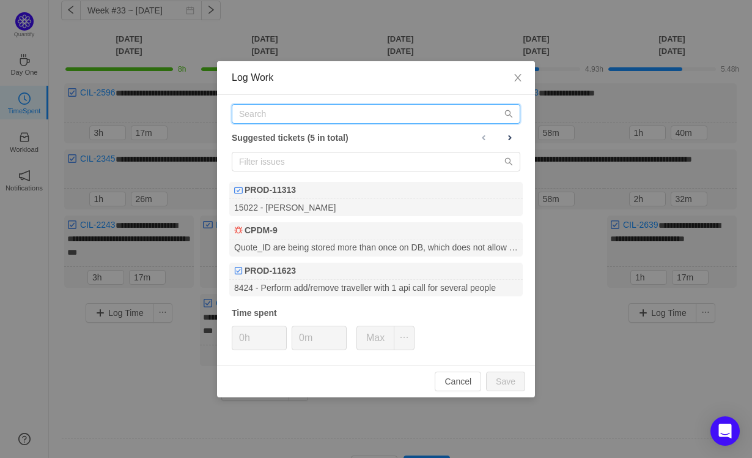
click at [328, 118] on input "text" at bounding box center [376, 114] width 289 height 20
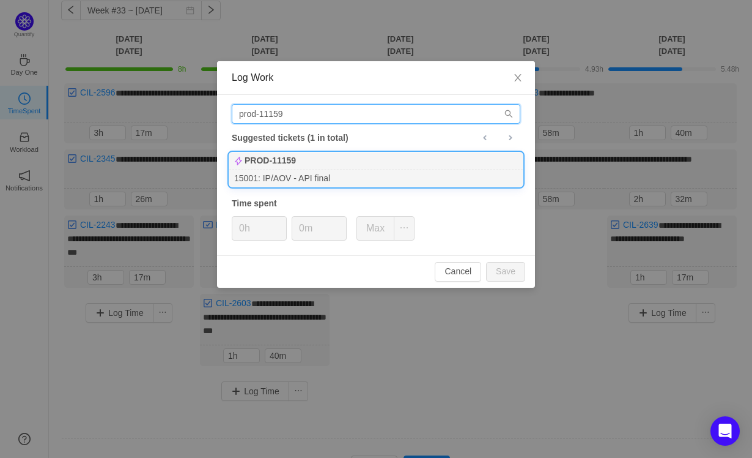
type input "prod-11159"
click at [333, 158] on div "PROD-11159" at bounding box center [376, 160] width 294 height 17
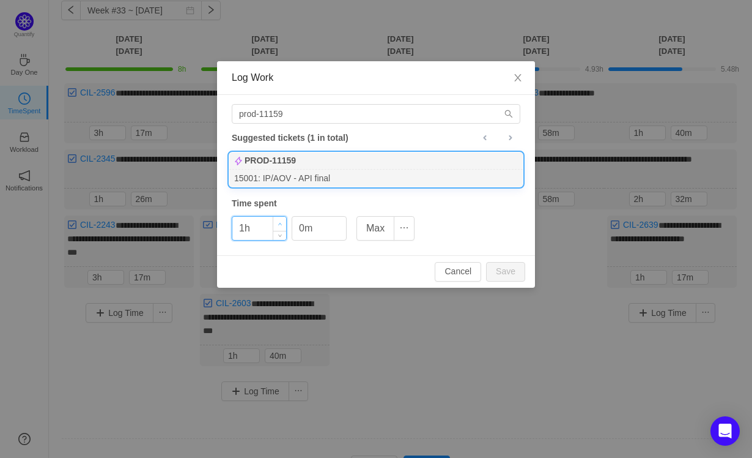
click at [280, 222] on icon "icon: up" at bounding box center [280, 224] width 4 height 4
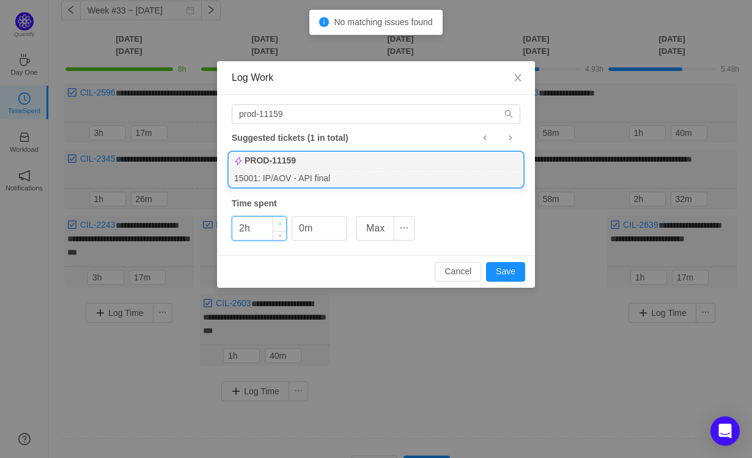
type input "3h"
click at [280, 222] on icon "icon: up" at bounding box center [280, 224] width 4 height 4
click at [341, 221] on span "Increase Value" at bounding box center [339, 224] width 13 height 14
type input "30m"
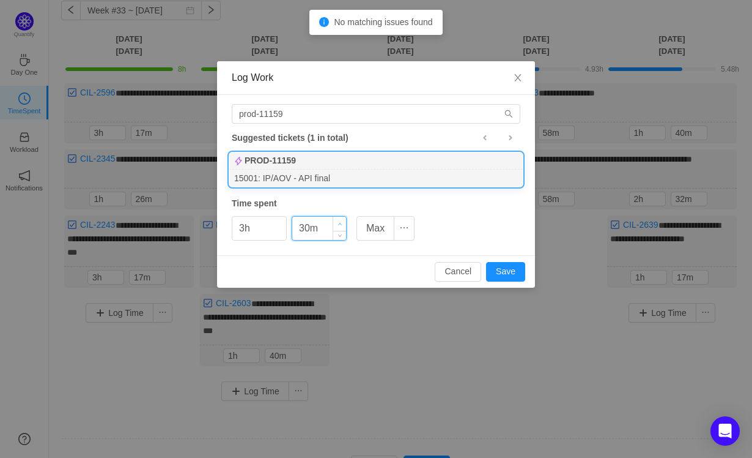
click at [341, 221] on span "Increase Value" at bounding box center [339, 224] width 13 height 14
click at [496, 269] on button "Save" at bounding box center [505, 272] width 39 height 20
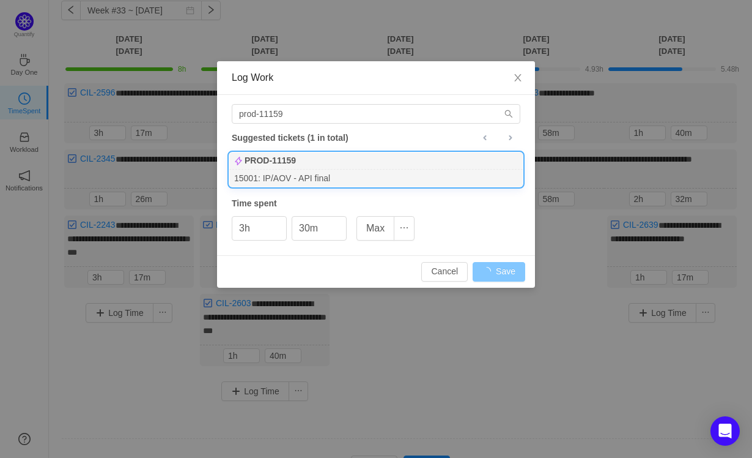
type input "0h"
type input "0m"
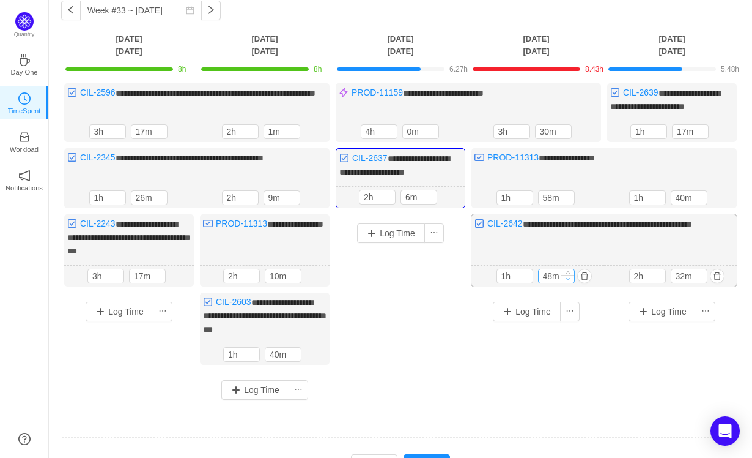
click at [568, 276] on icon "icon: down" at bounding box center [568, 278] width 4 height 4
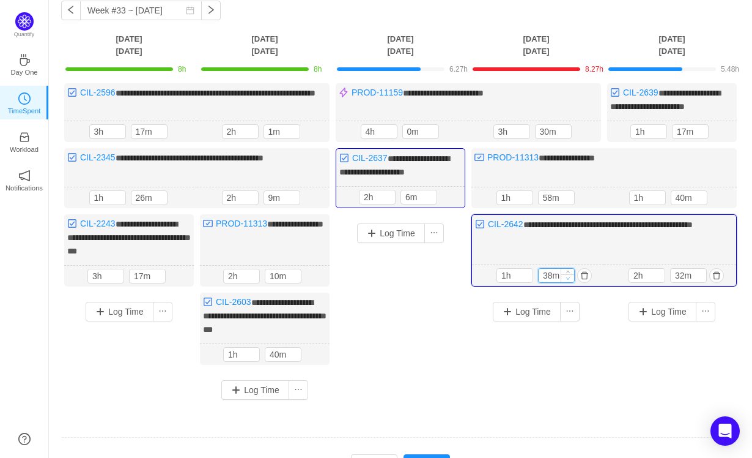
click at [568, 276] on icon "icon: down" at bounding box center [568, 278] width 4 height 4
type input "28m"
click at [568, 276] on icon "icon: down" at bounding box center [568, 278] width 4 height 4
click at [430, 454] on button "Submit" at bounding box center [427, 464] width 46 height 20
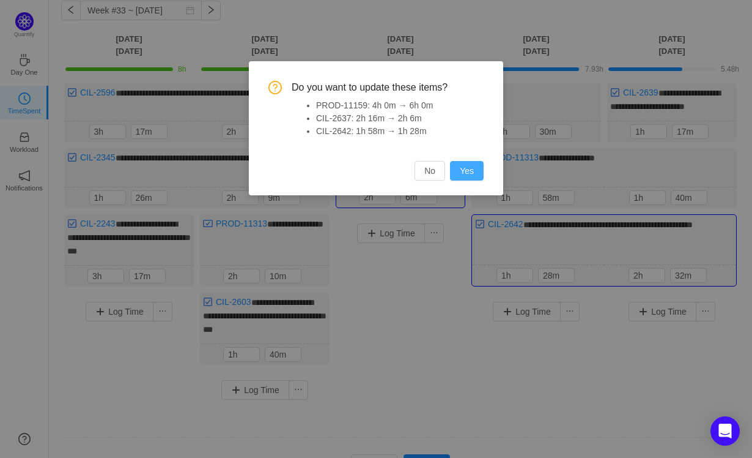
click at [461, 166] on button "Yes" at bounding box center [467, 171] width 34 height 20
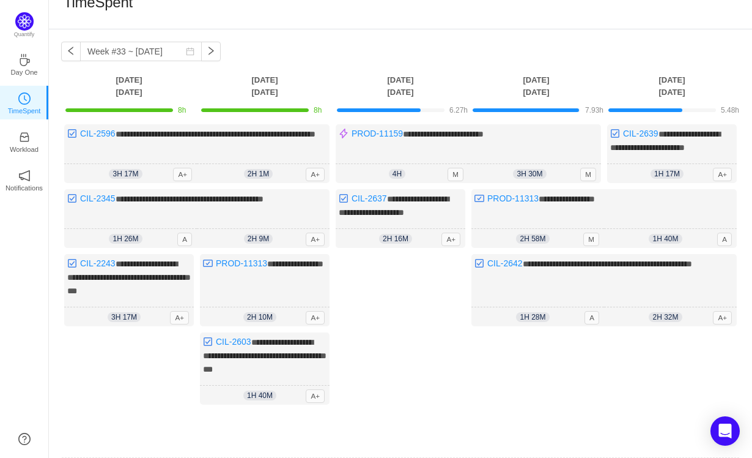
scroll to position [0, 0]
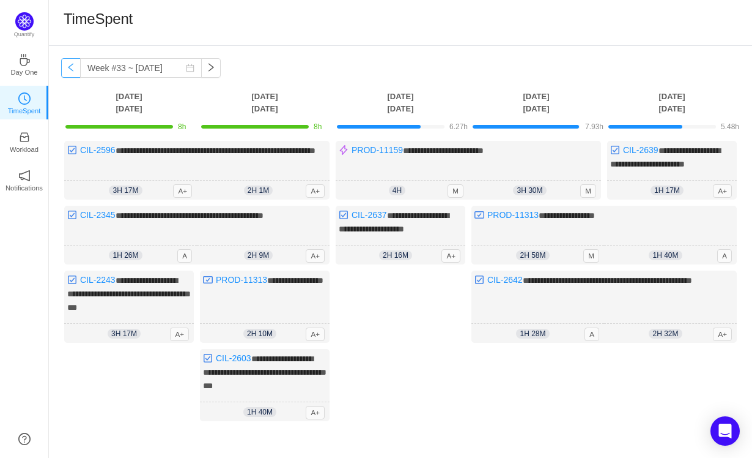
click at [70, 72] on button "button" at bounding box center [71, 68] width 20 height 20
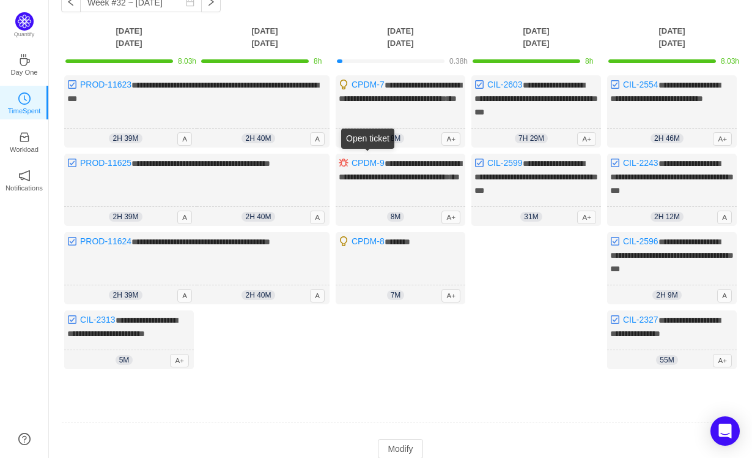
scroll to position [64, 0]
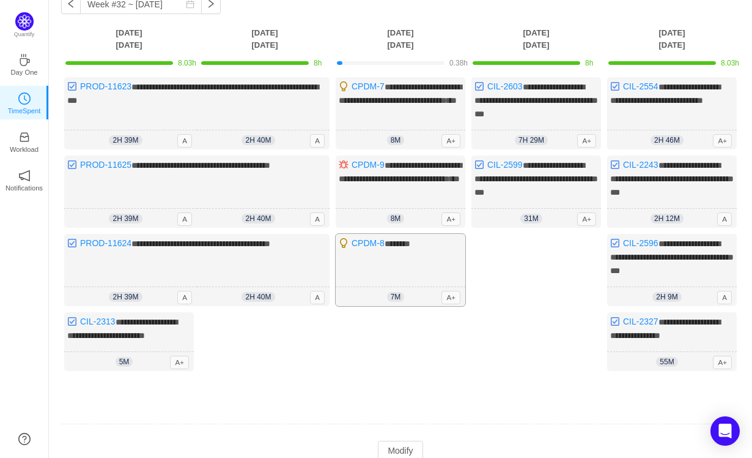
click at [440, 274] on div "CPDM-8 ******* *** 7m 0h 7m A+" at bounding box center [401, 270] width 130 height 72
click at [404, 440] on button "Modify" at bounding box center [400, 450] width 45 height 20
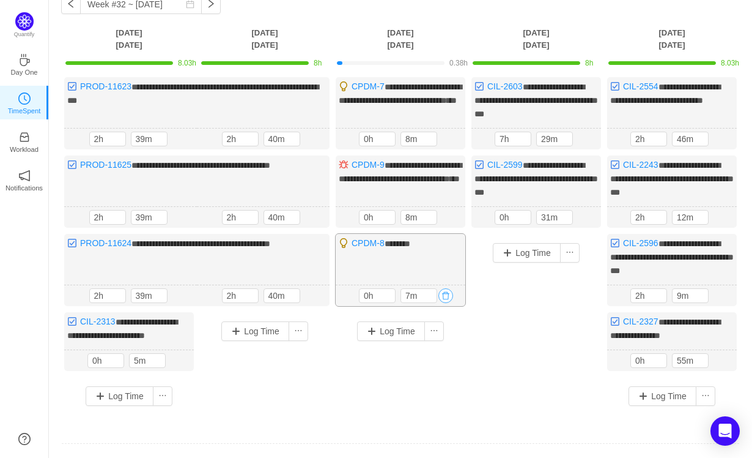
click at [448, 288] on button "button" at bounding box center [446, 295] width 15 height 15
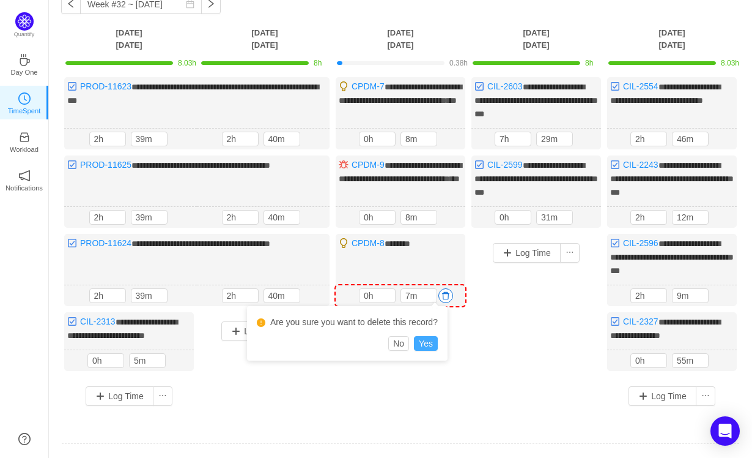
click at [434, 340] on button "Yes" at bounding box center [426, 343] width 24 height 15
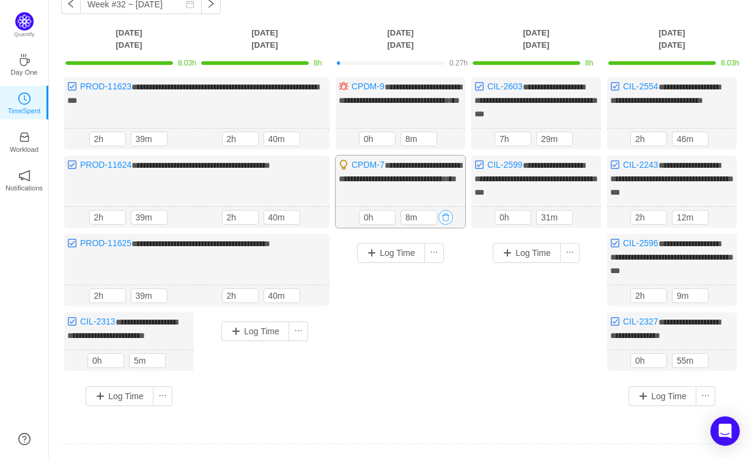
click at [443, 210] on button "button" at bounding box center [446, 217] width 15 height 15
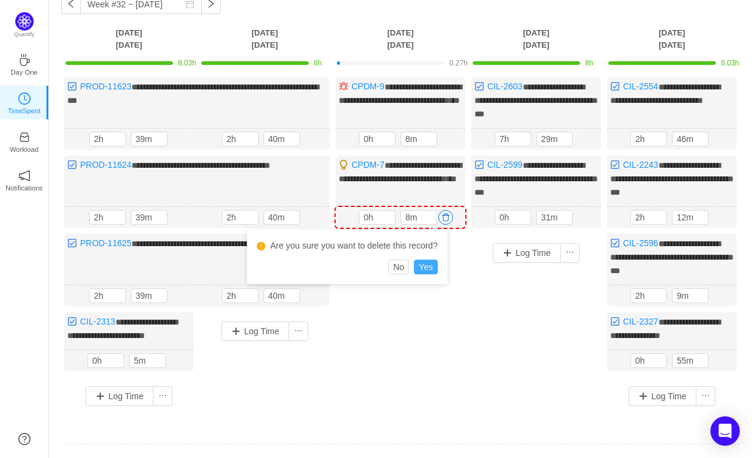
click at [431, 272] on button "Yes" at bounding box center [426, 266] width 24 height 15
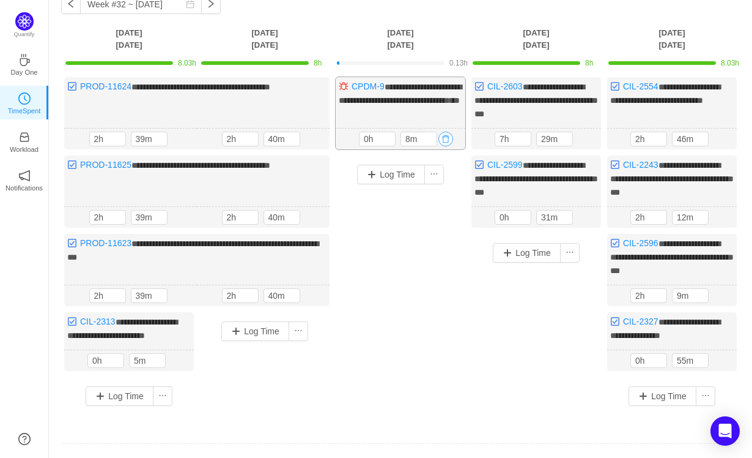
click at [446, 139] on button "button" at bounding box center [446, 139] width 15 height 15
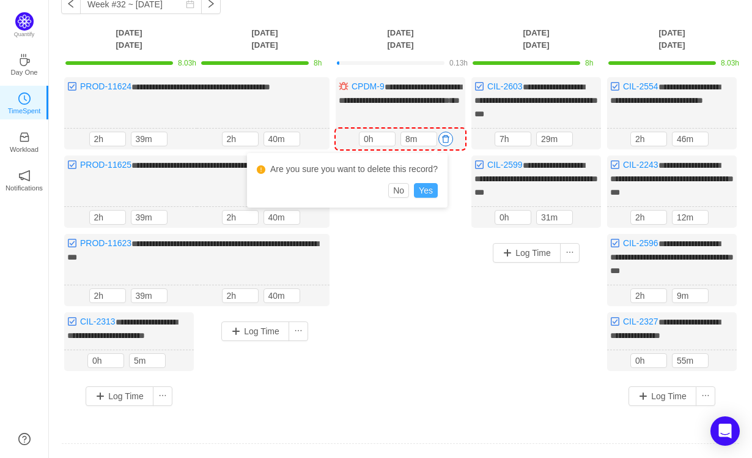
click at [432, 190] on button "Yes" at bounding box center [426, 190] width 24 height 15
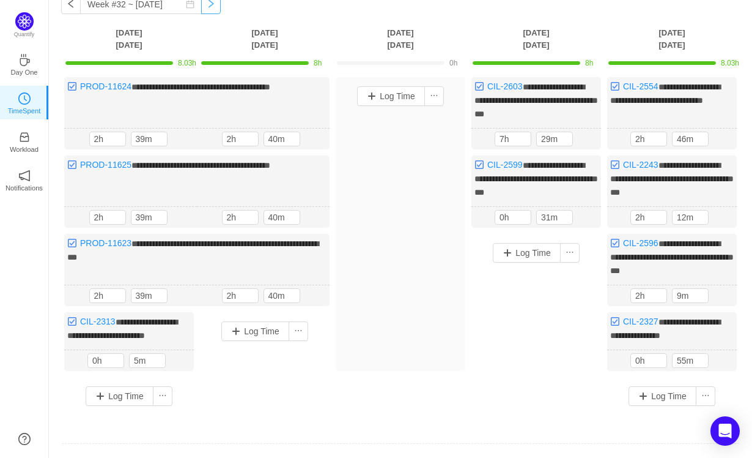
click at [201, 7] on button "button" at bounding box center [211, 4] width 20 height 20
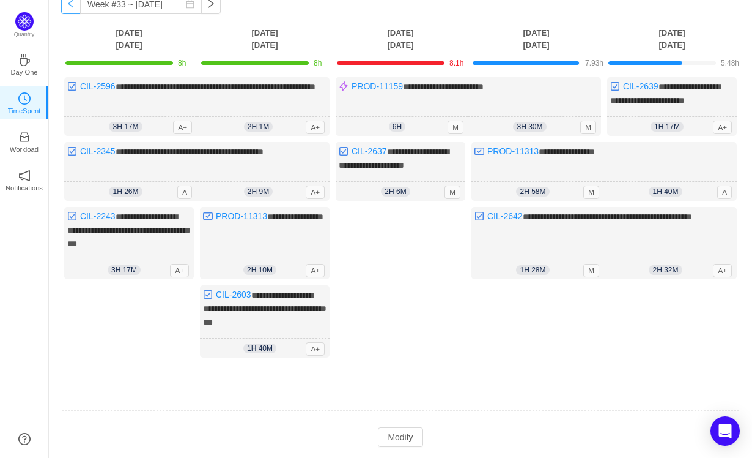
click at [75, 9] on button "button" at bounding box center [71, 4] width 20 height 20
type input "Week #32 ~ [DATE]"
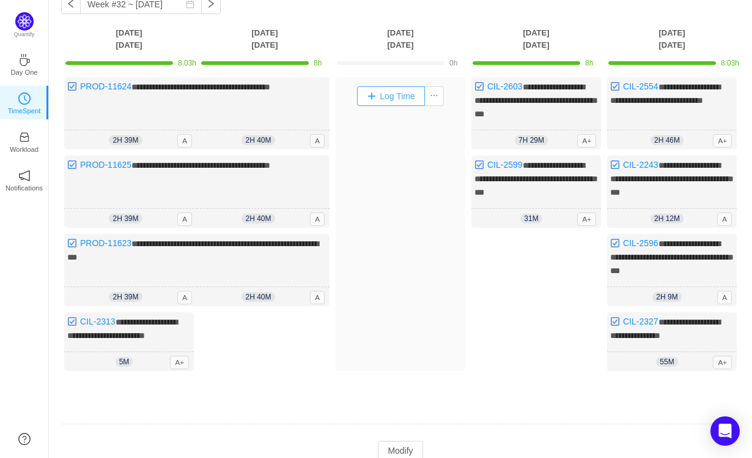
click at [389, 92] on button "Log Time" at bounding box center [391, 96] width 68 height 20
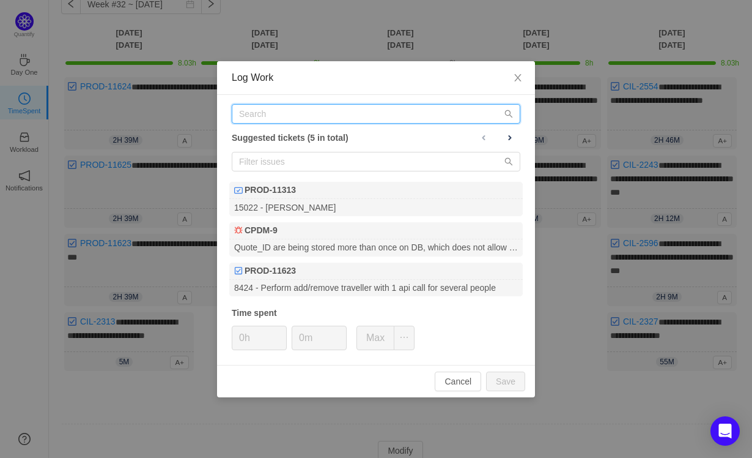
click at [331, 109] on input "text" at bounding box center [376, 114] width 289 height 20
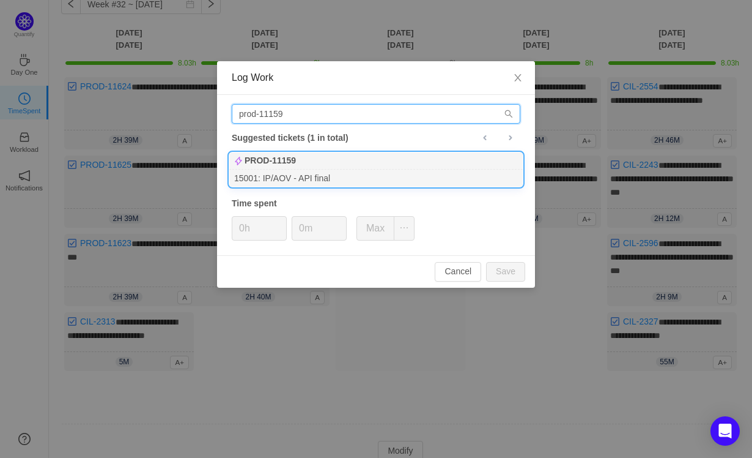
type input "prod-11159"
click at [327, 172] on div "15001: IP/AOV - API final" at bounding box center [376, 177] width 294 height 17
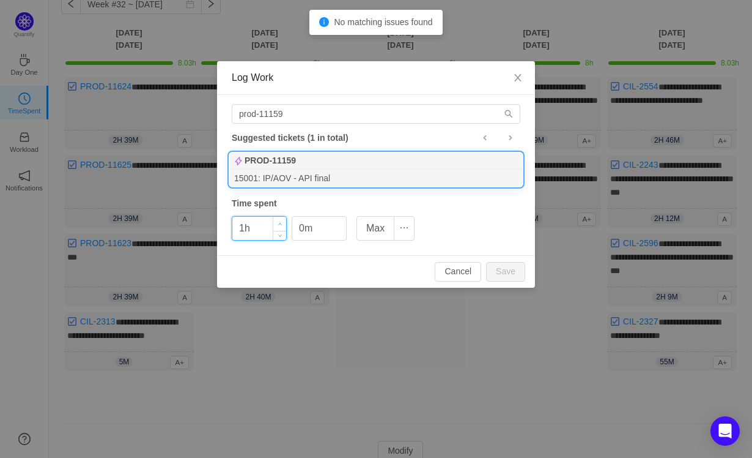
click at [278, 221] on span "Increase Value" at bounding box center [279, 224] width 13 height 14
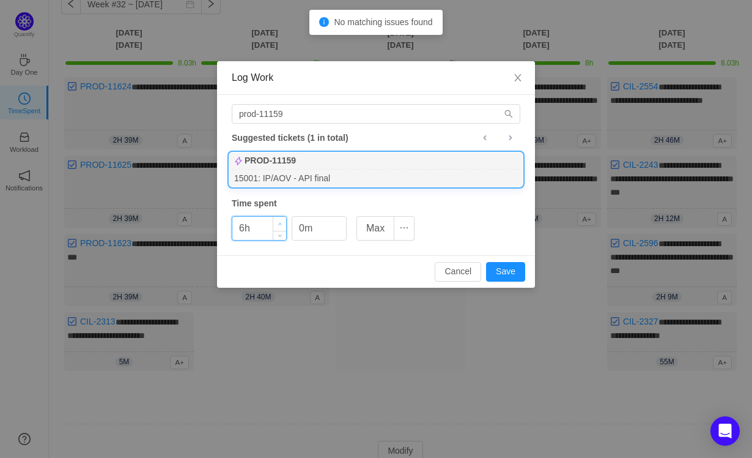
click at [278, 221] on span "Increase Value" at bounding box center [279, 224] width 13 height 14
click at [280, 220] on span "Increase Value" at bounding box center [279, 224] width 13 height 14
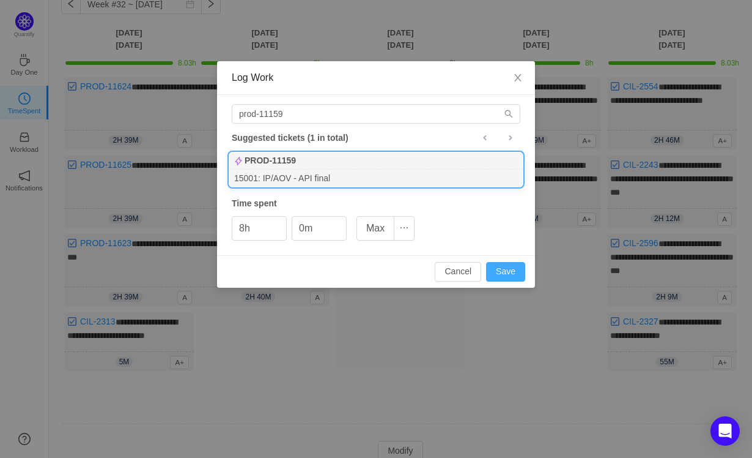
click at [503, 273] on button "Save" at bounding box center [505, 272] width 39 height 20
type input "0h"
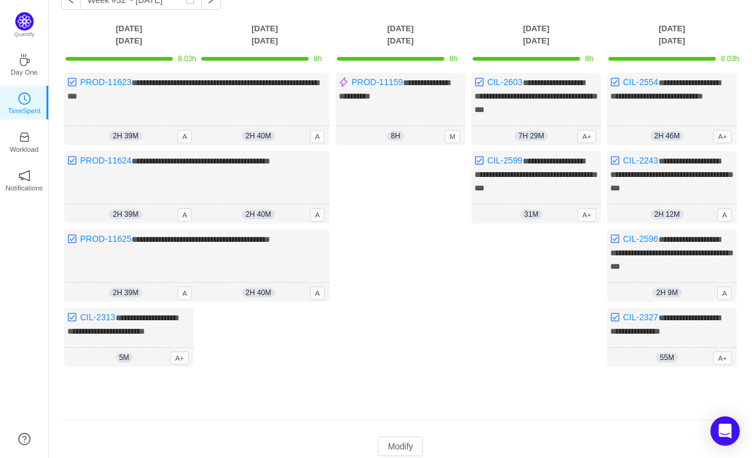
scroll to position [69, 0]
type input "Week #31 ~ [DATE]"
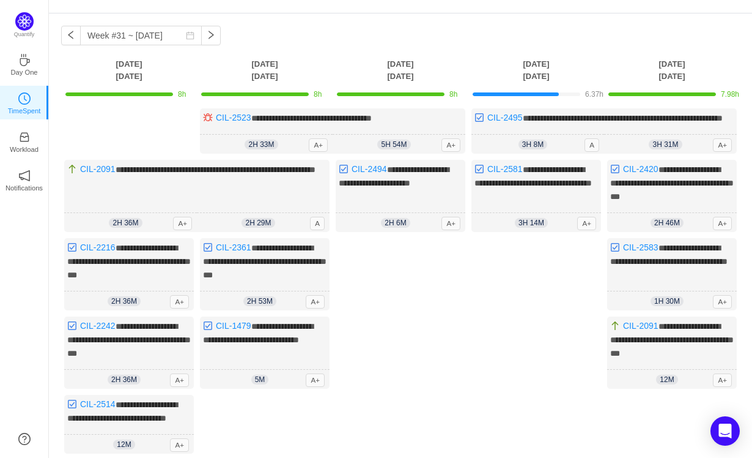
scroll to position [0, 0]
